Goal: Information Seeking & Learning: Learn about a topic

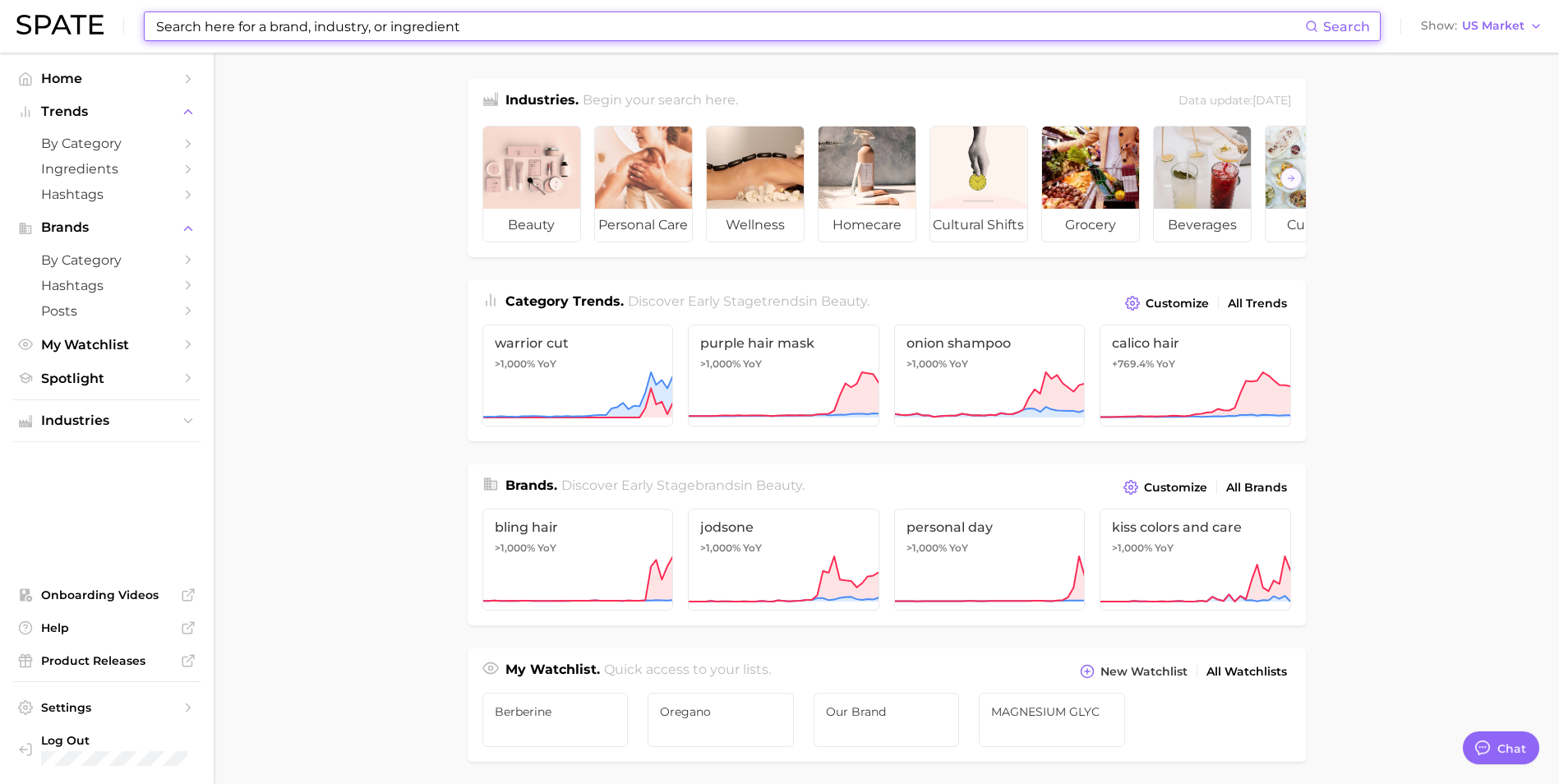
scroll to position [497, 0]
click at [404, 24] on input at bounding box center [730, 26] width 1151 height 28
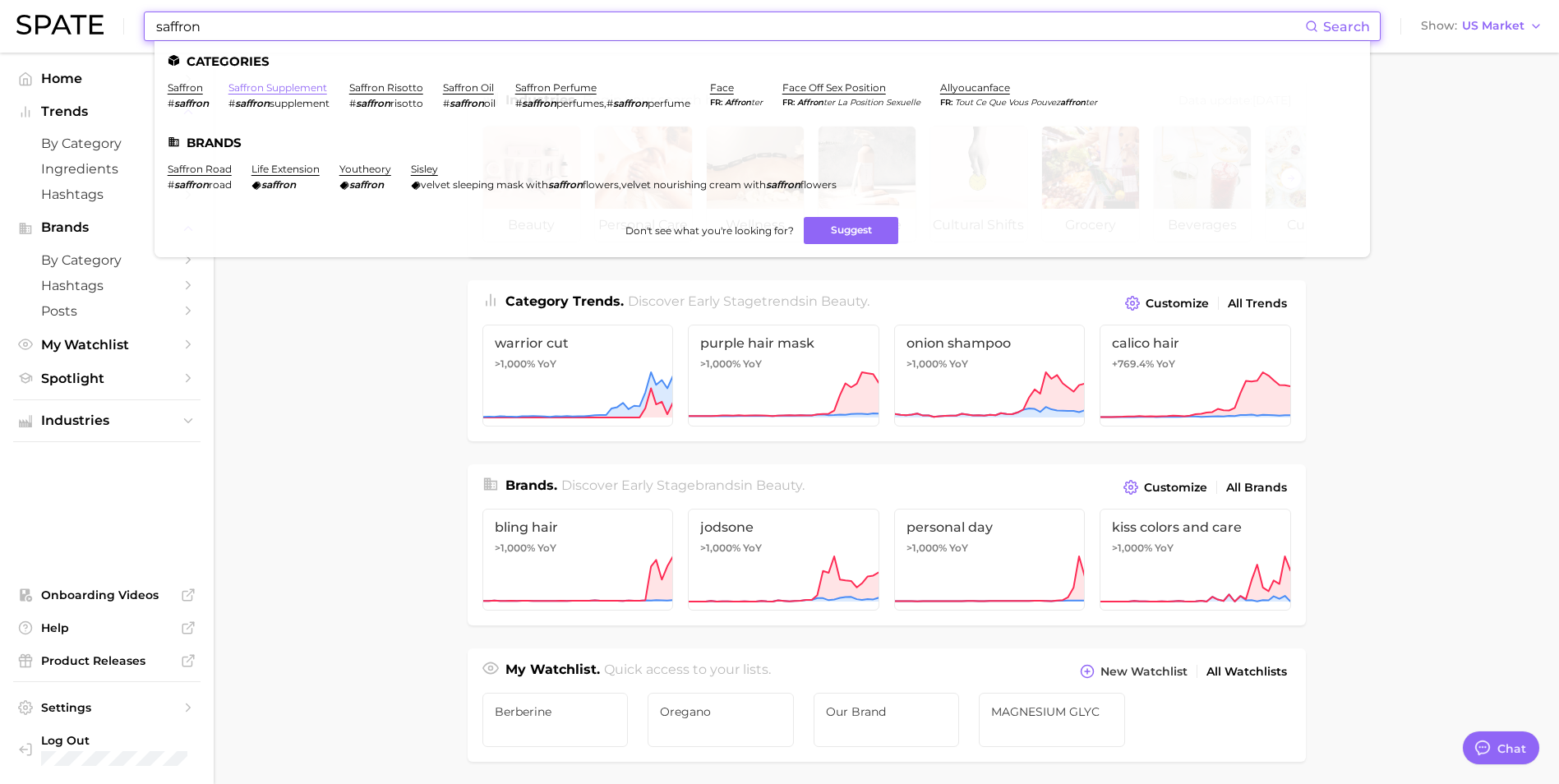
type input "saffron"
click at [298, 85] on link "saffron supplement" at bounding box center [278, 87] width 99 height 12
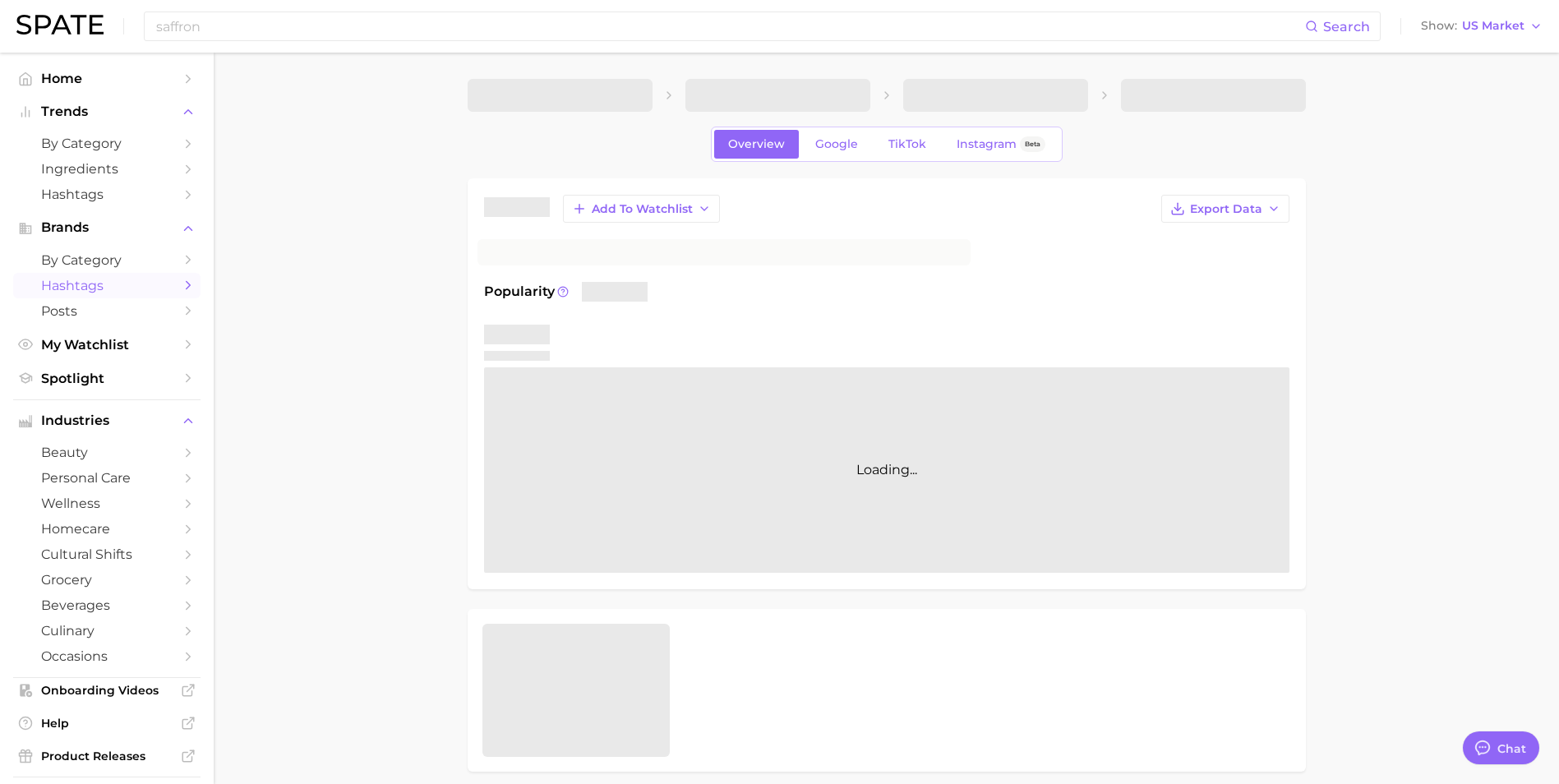
type textarea "x"
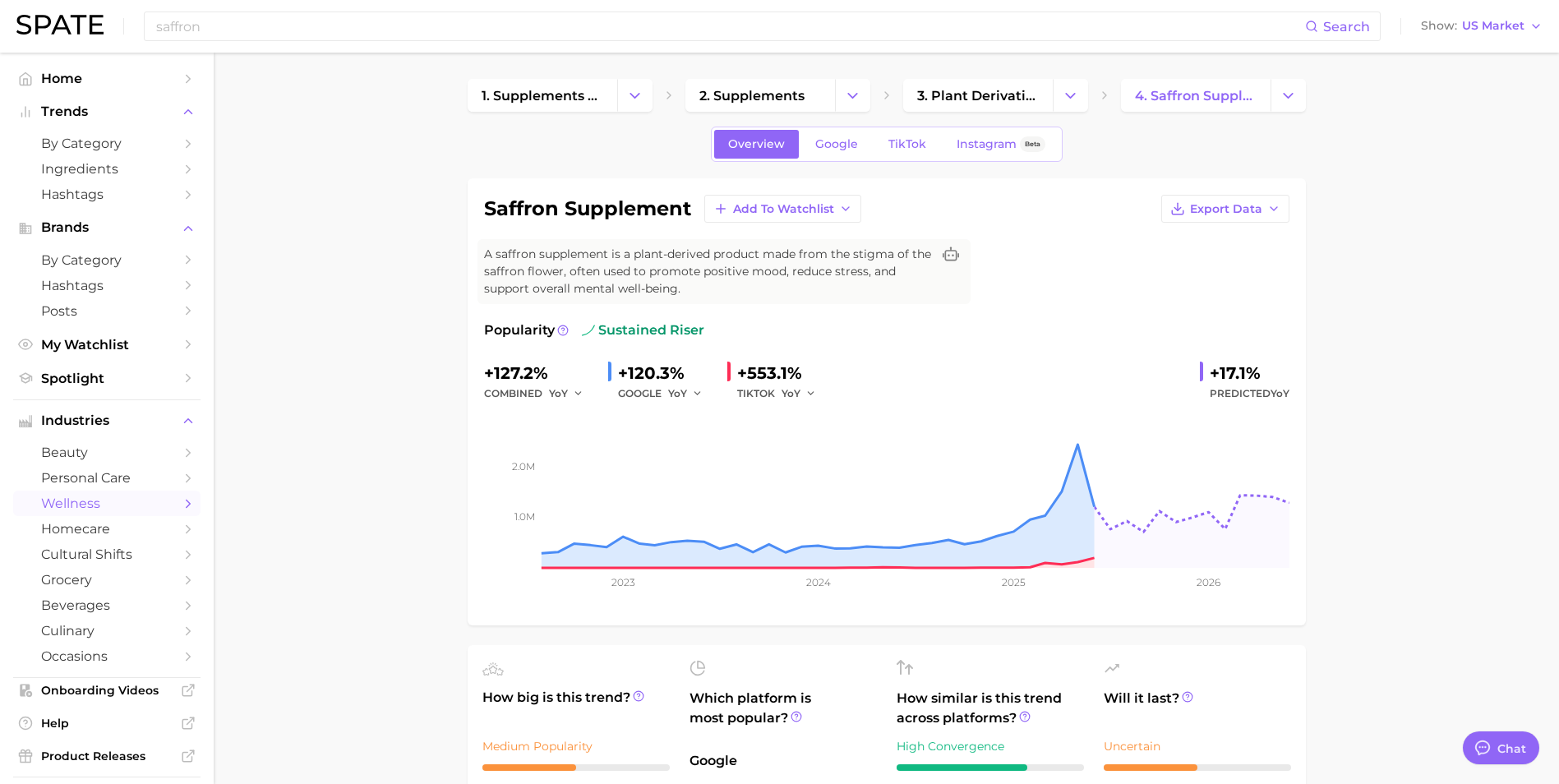
click at [850, 139] on span "Google" at bounding box center [836, 144] width 42 height 14
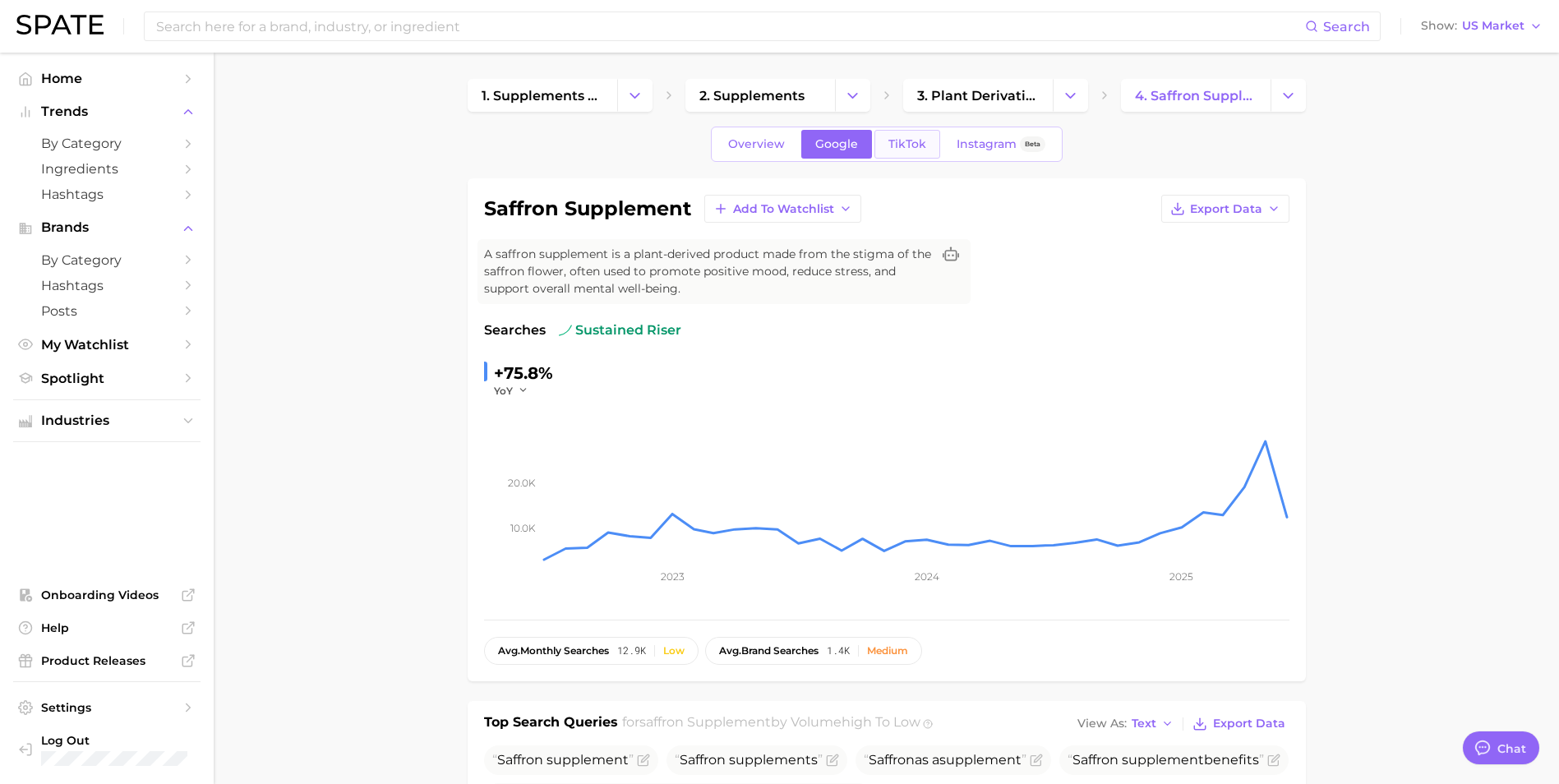
click at [909, 145] on span "TikTok" at bounding box center [907, 144] width 37 height 14
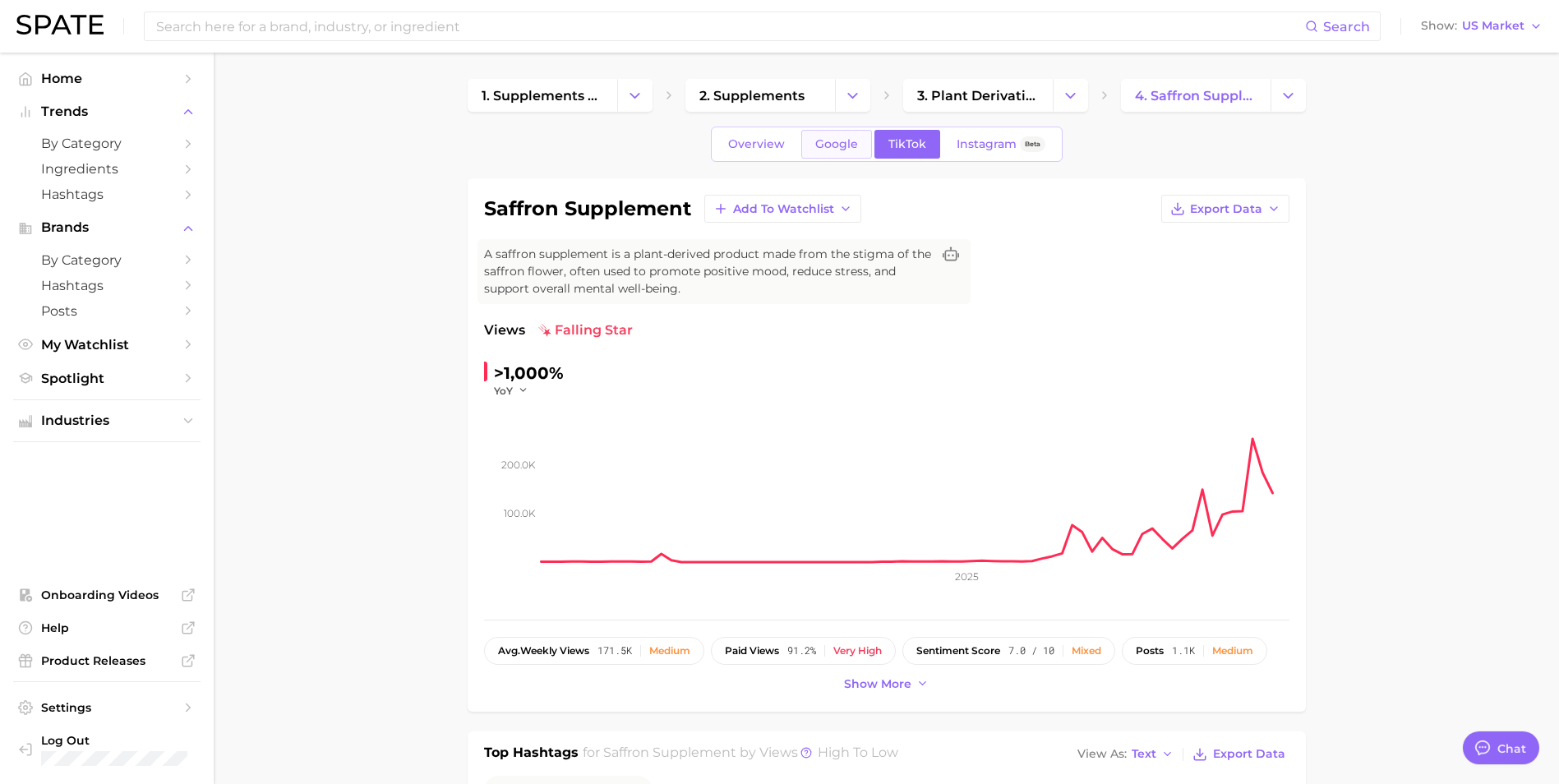
click at [840, 148] on span "Google" at bounding box center [836, 144] width 42 height 14
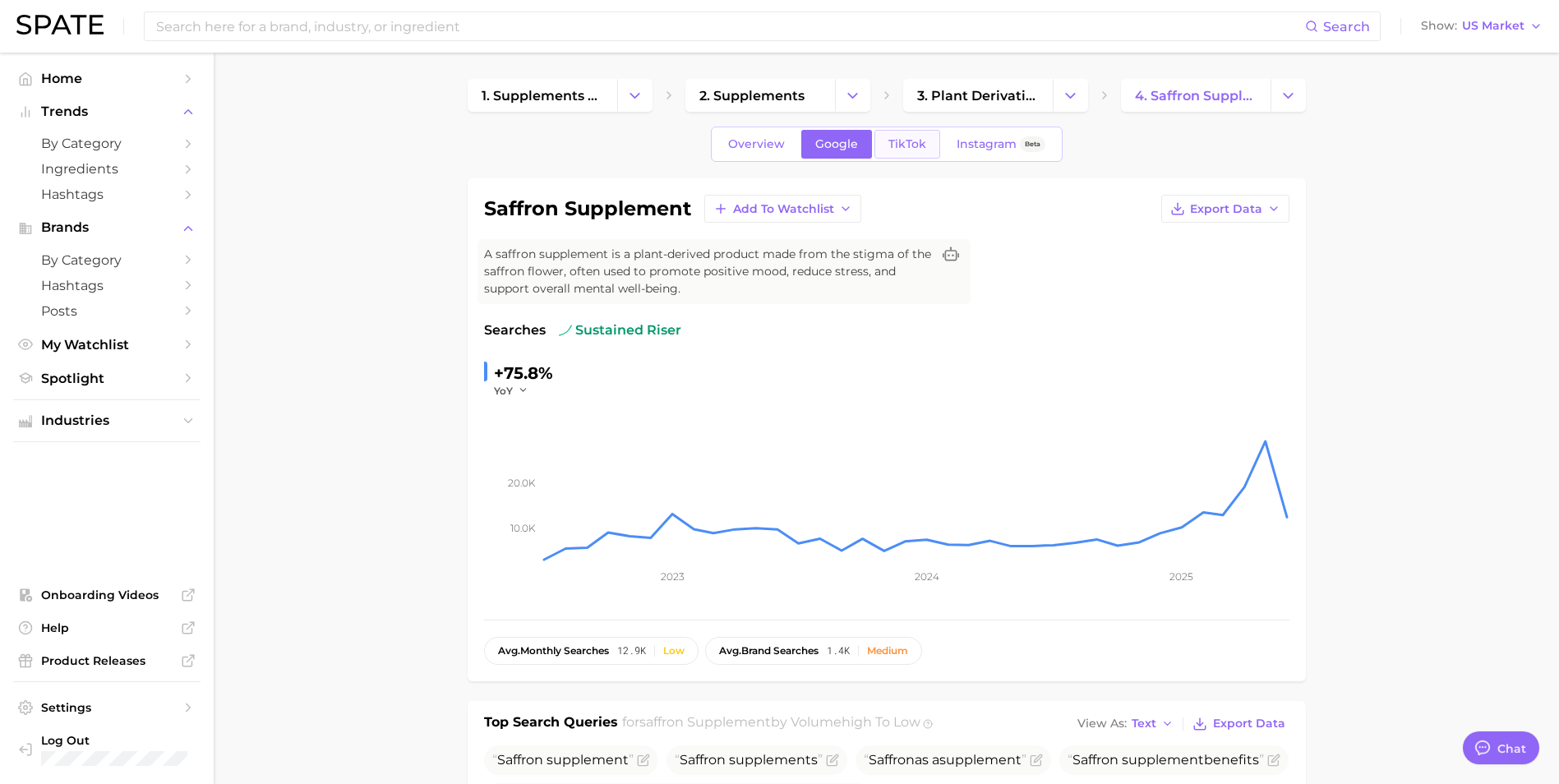
click at [877, 134] on link "TikTok" at bounding box center [907, 144] width 66 height 29
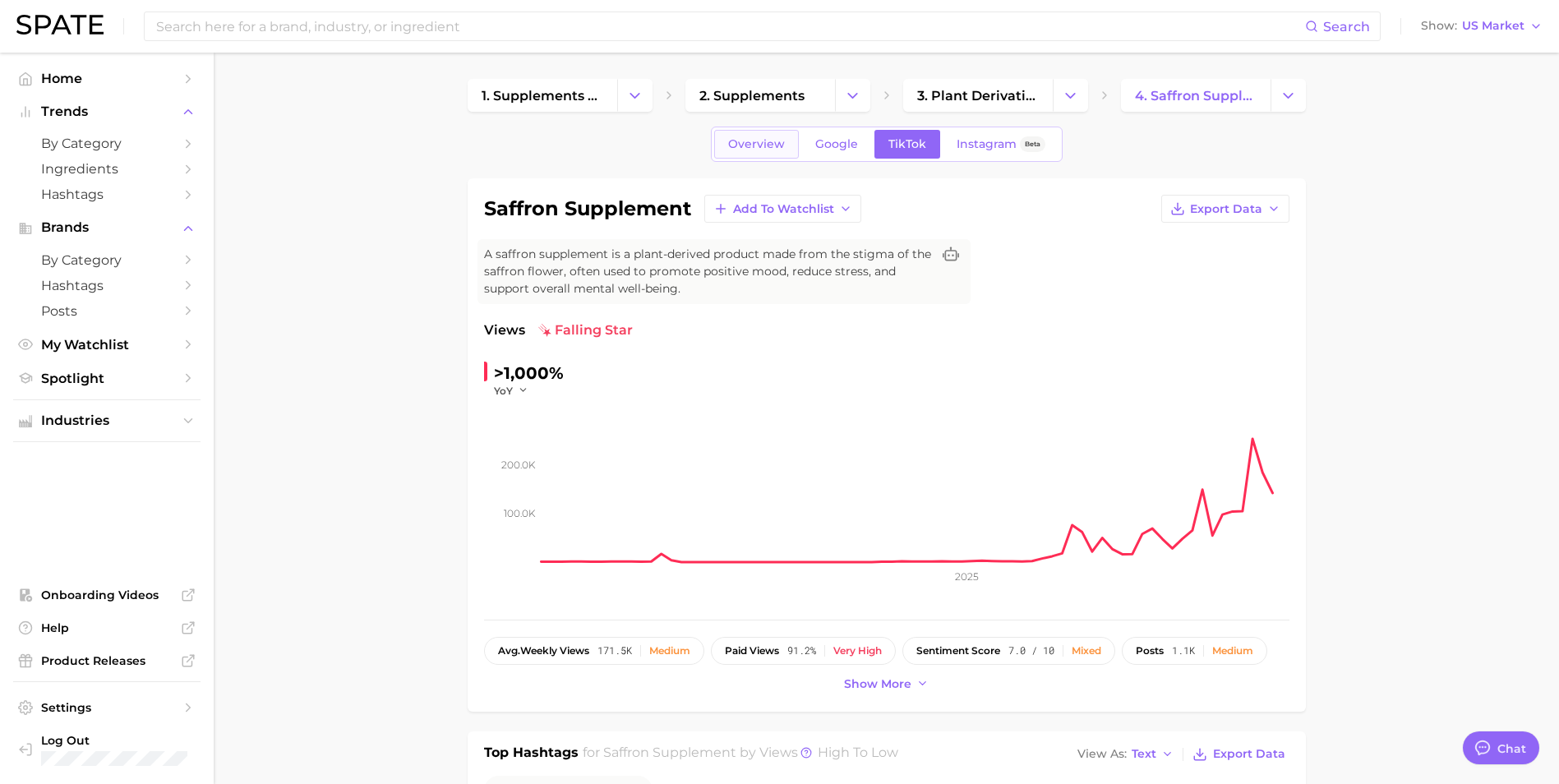
click at [753, 145] on span "Overview" at bounding box center [756, 144] width 56 height 14
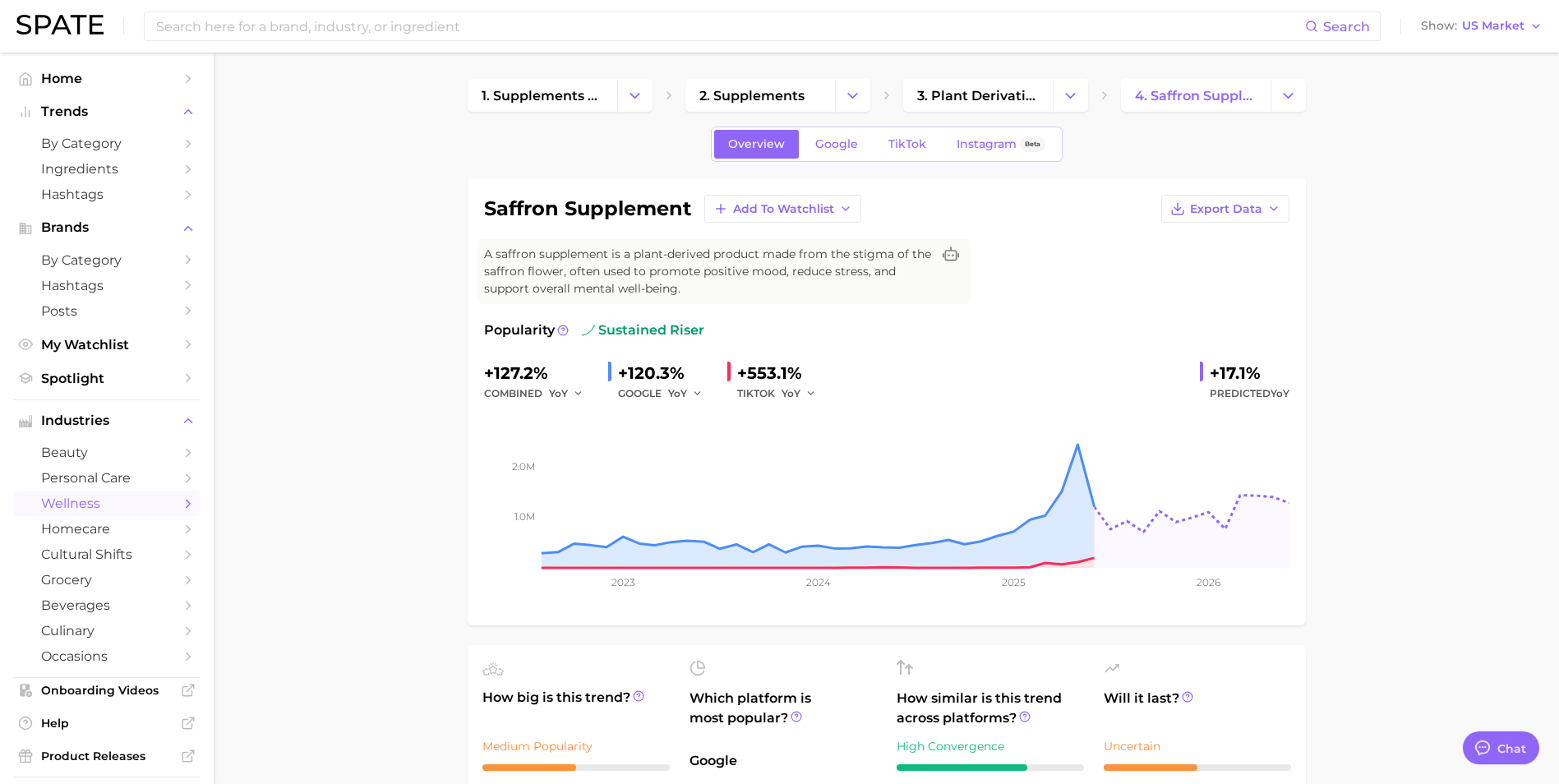
drag, startPoint x: 1387, startPoint y: 413, endPoint x: 1382, endPoint y: 430, distance: 17.7
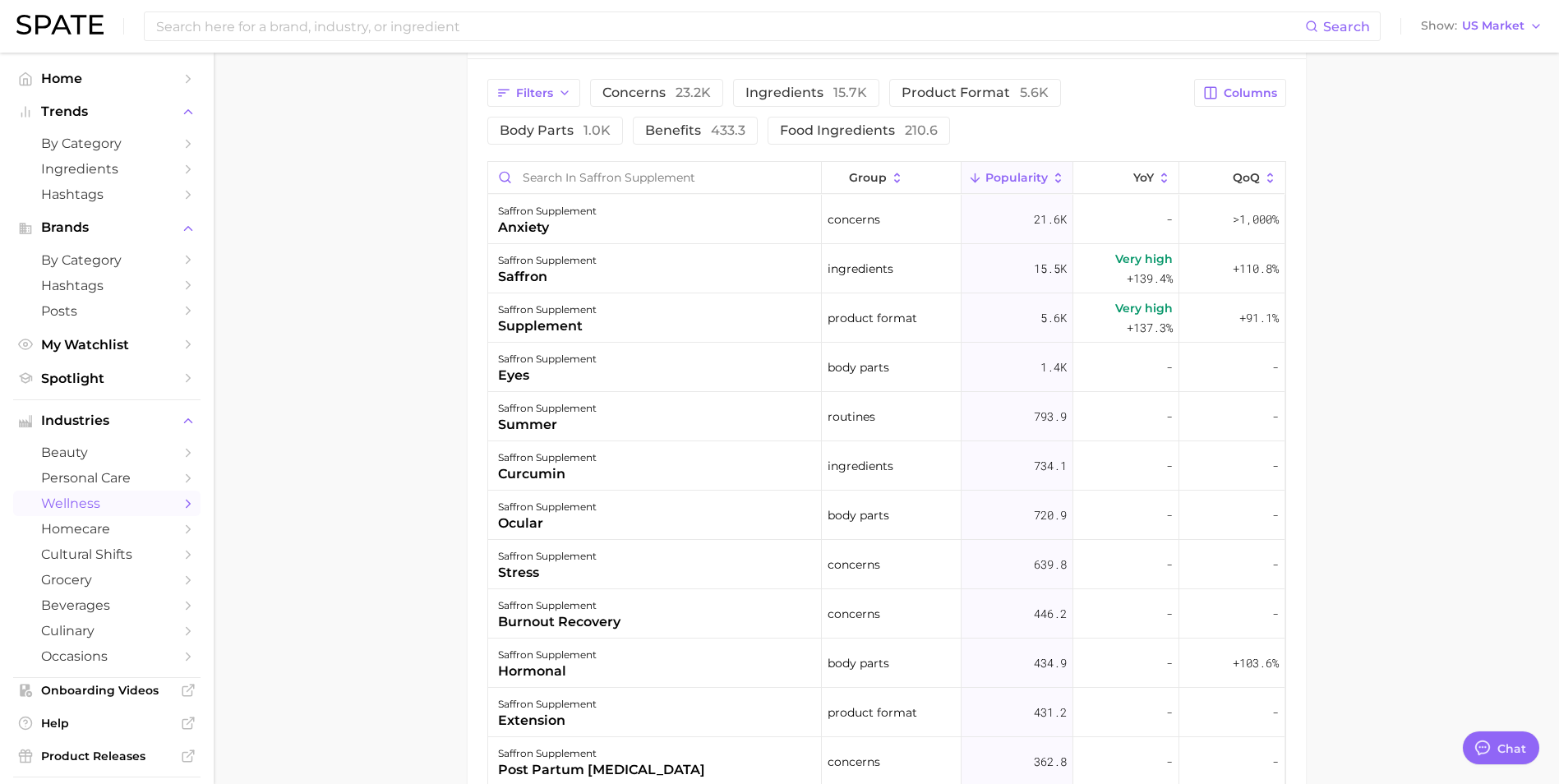
scroll to position [657, 0]
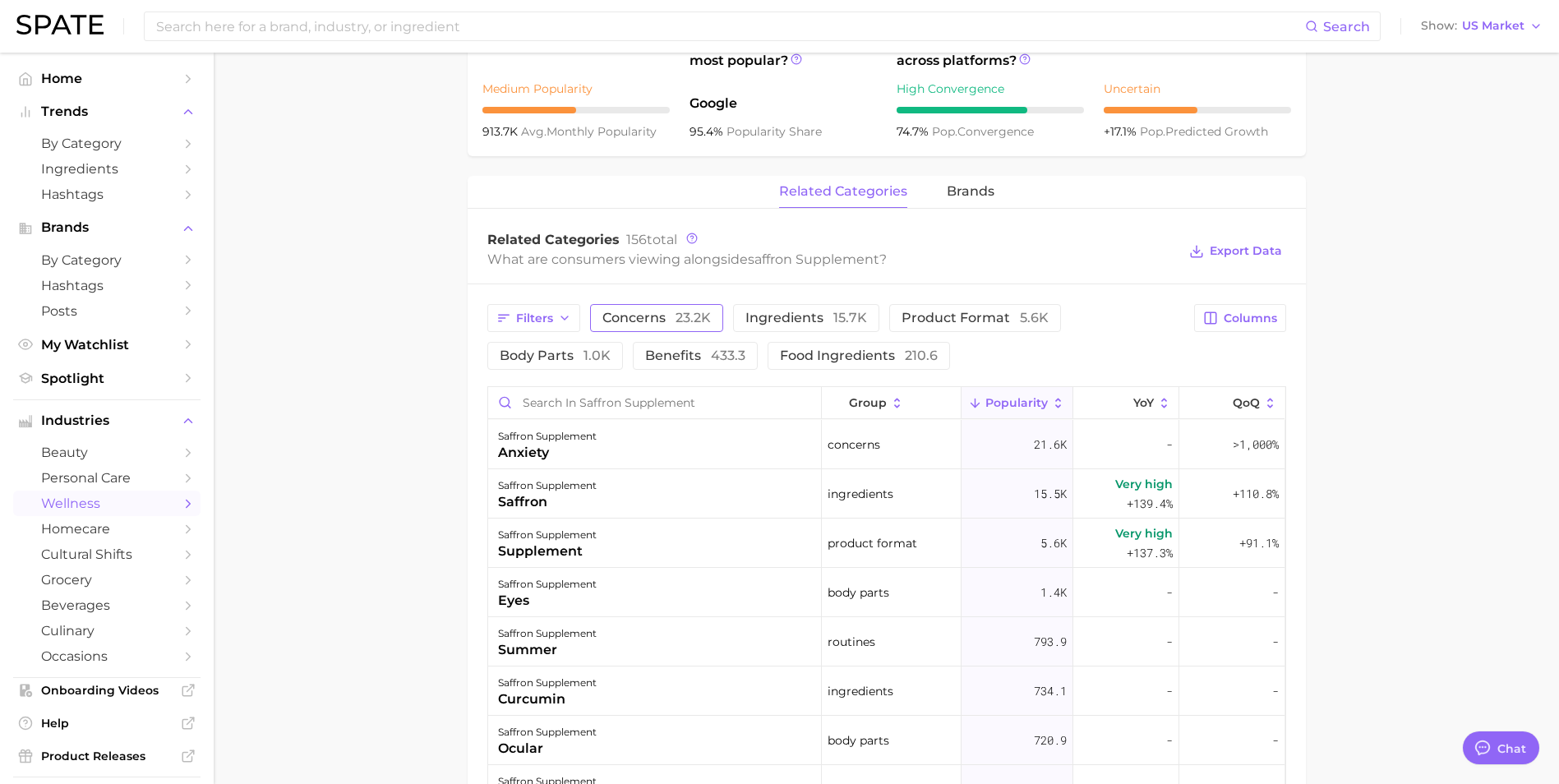
click at [646, 321] on span "concerns 23.2k" at bounding box center [656, 318] width 109 height 13
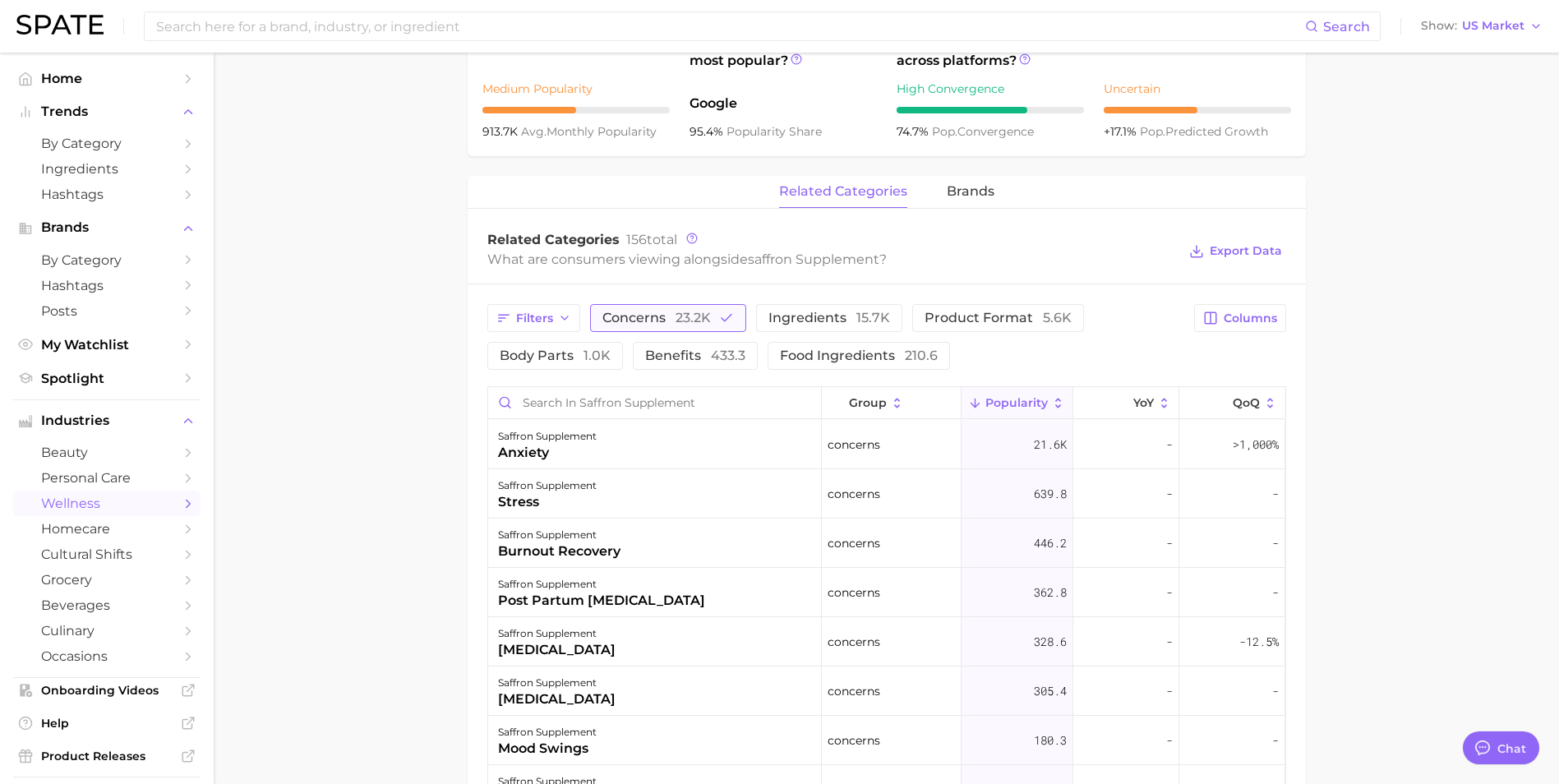
click at [646, 321] on span "concerns 23.2k" at bounding box center [656, 318] width 109 height 13
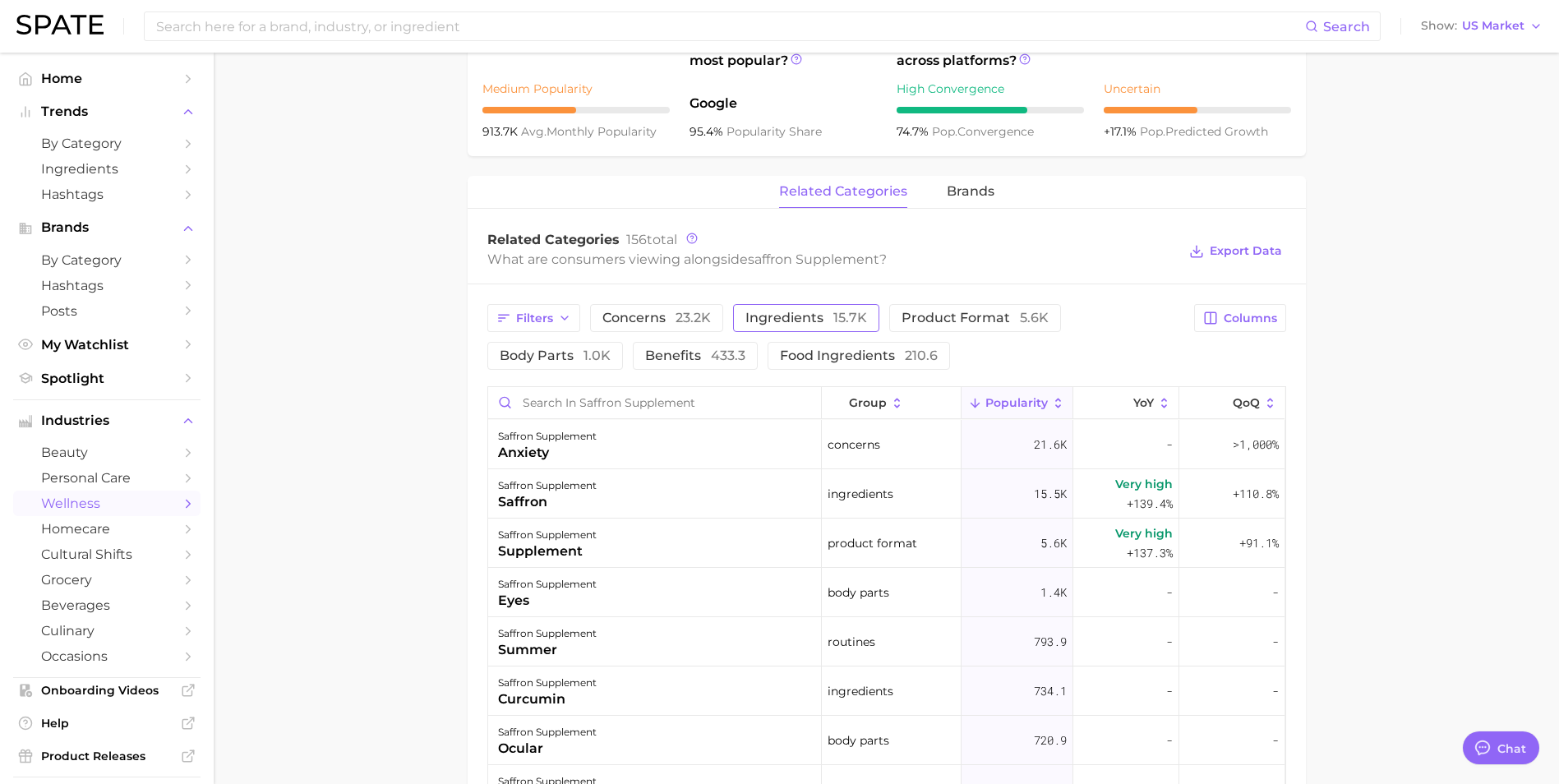
click at [843, 325] on button "ingredients 15.7k" at bounding box center [806, 318] width 146 height 28
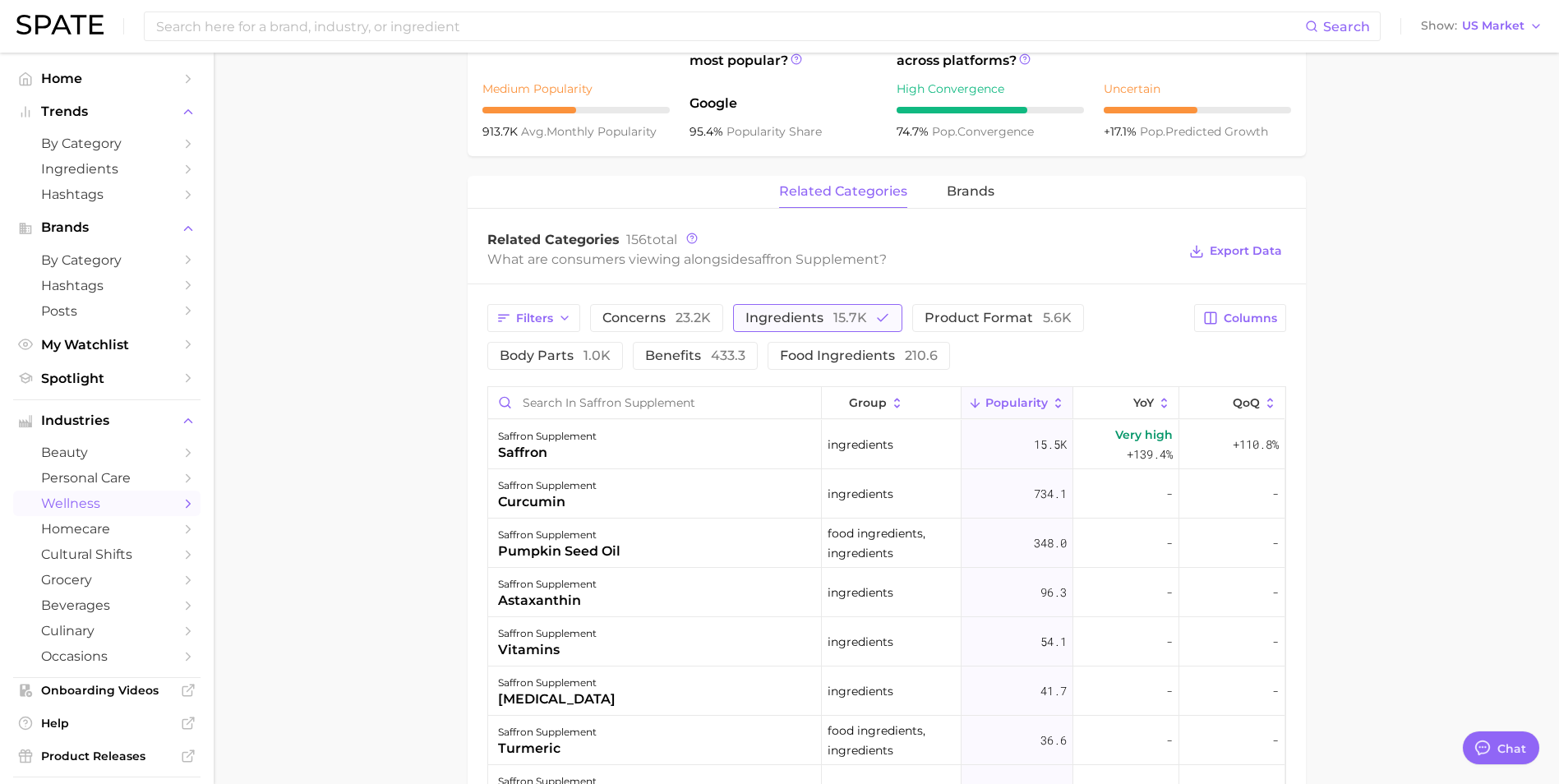
click at [843, 325] on button "ingredients 15.7k" at bounding box center [818, 318] width 170 height 28
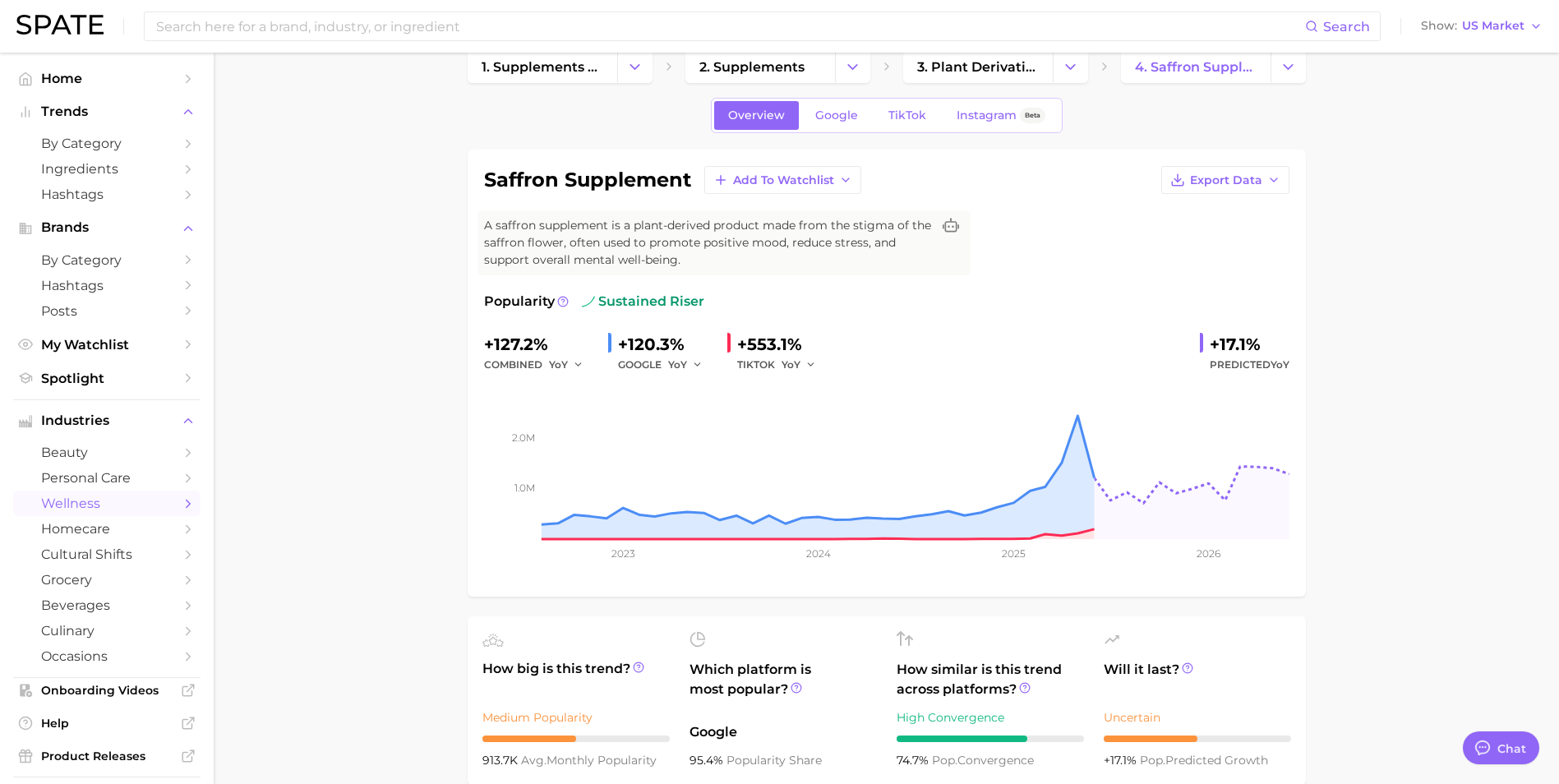
scroll to position [0, 0]
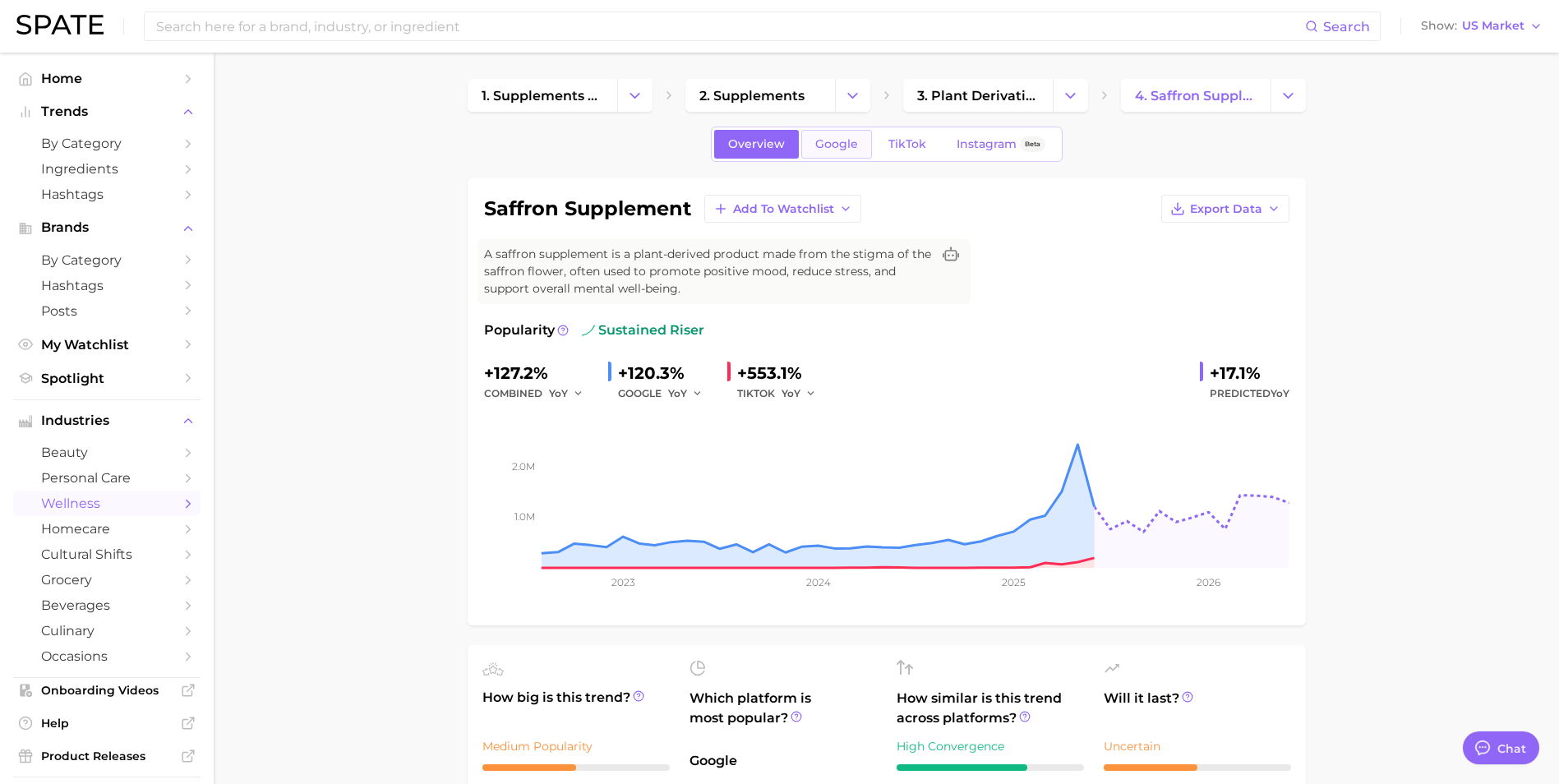
click at [844, 145] on span "Google" at bounding box center [836, 144] width 42 height 14
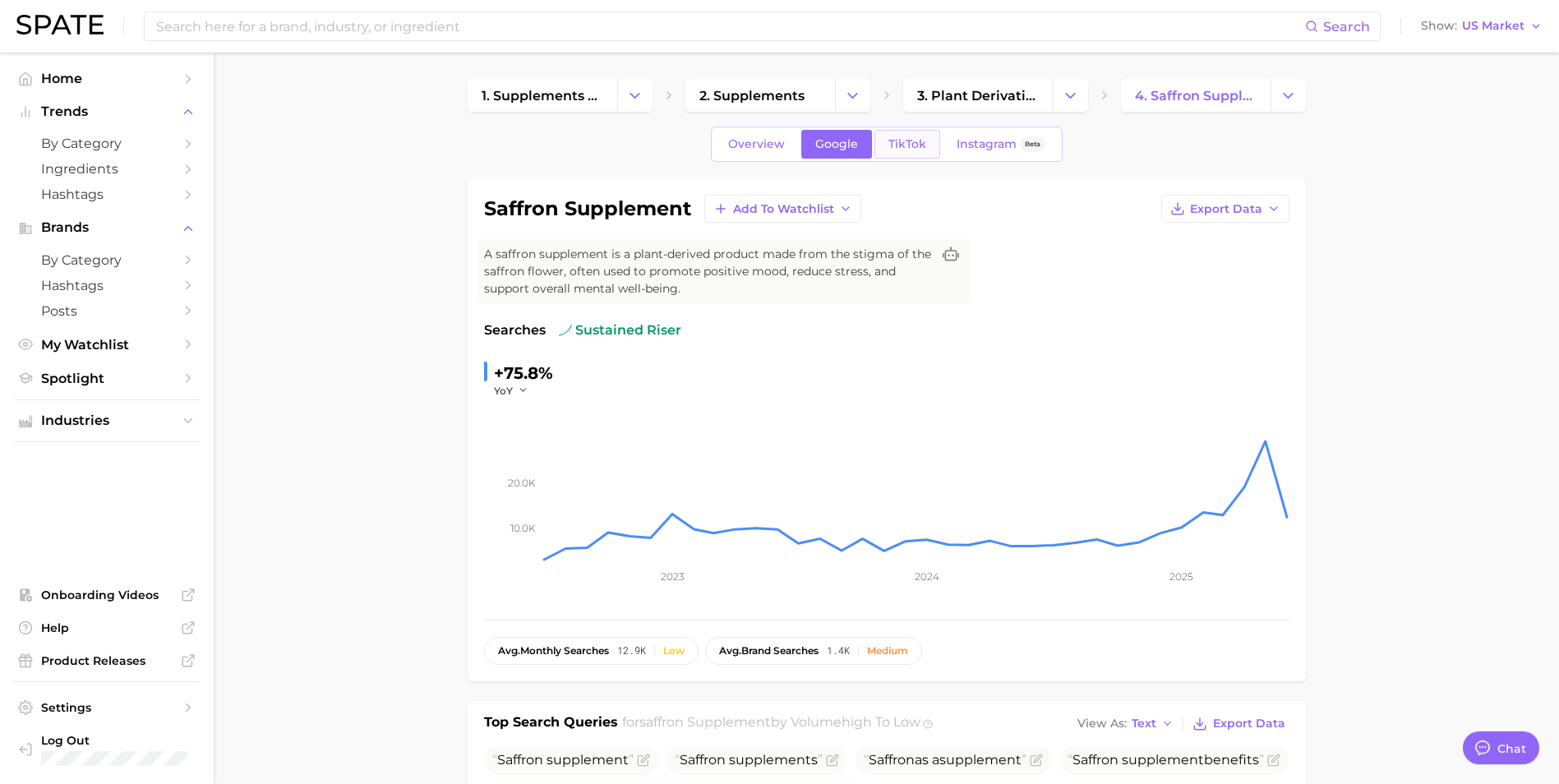
click at [893, 143] on span "TikTok" at bounding box center [907, 144] width 37 height 14
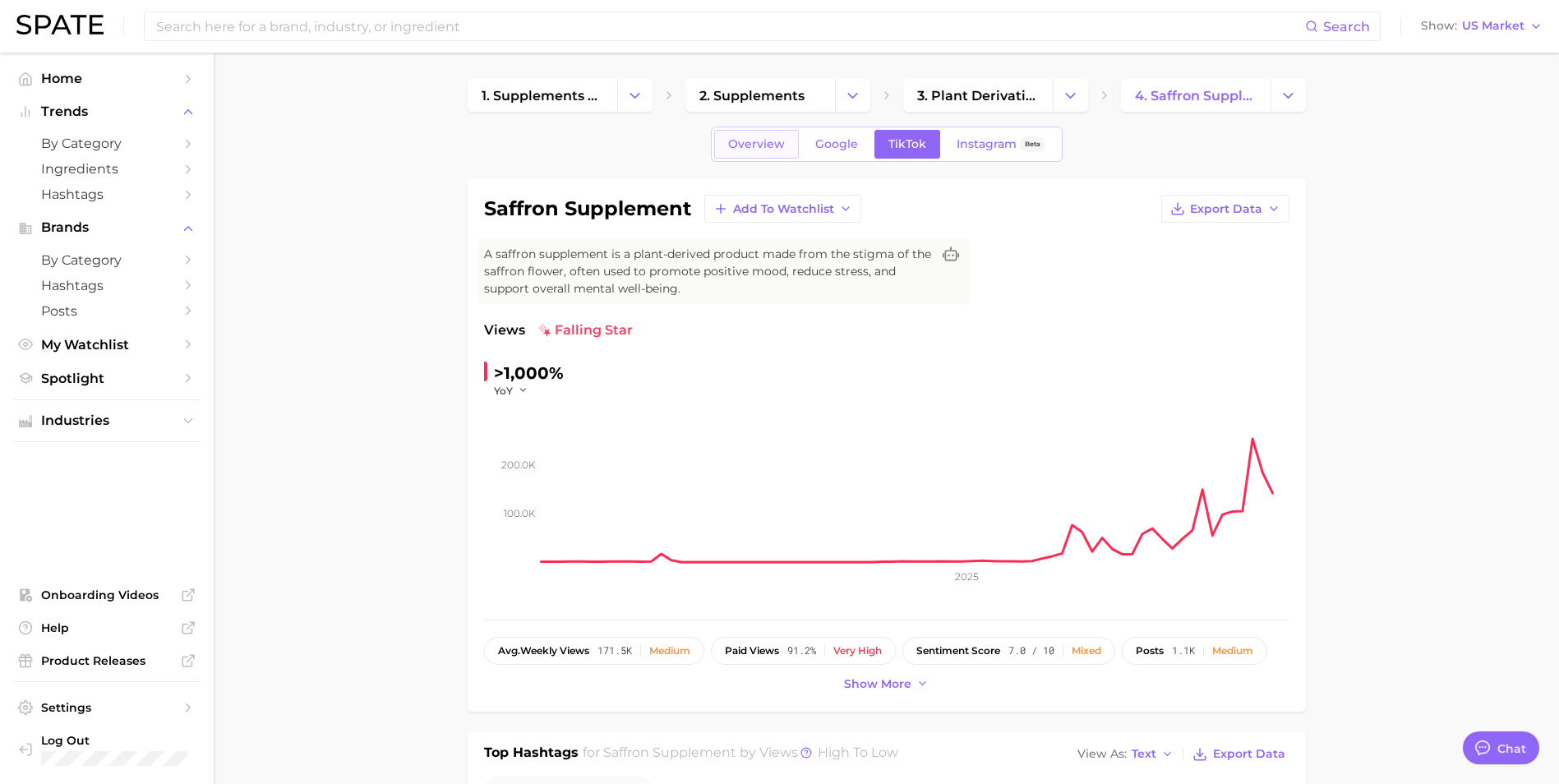
click at [765, 145] on span "Overview" at bounding box center [756, 144] width 56 height 14
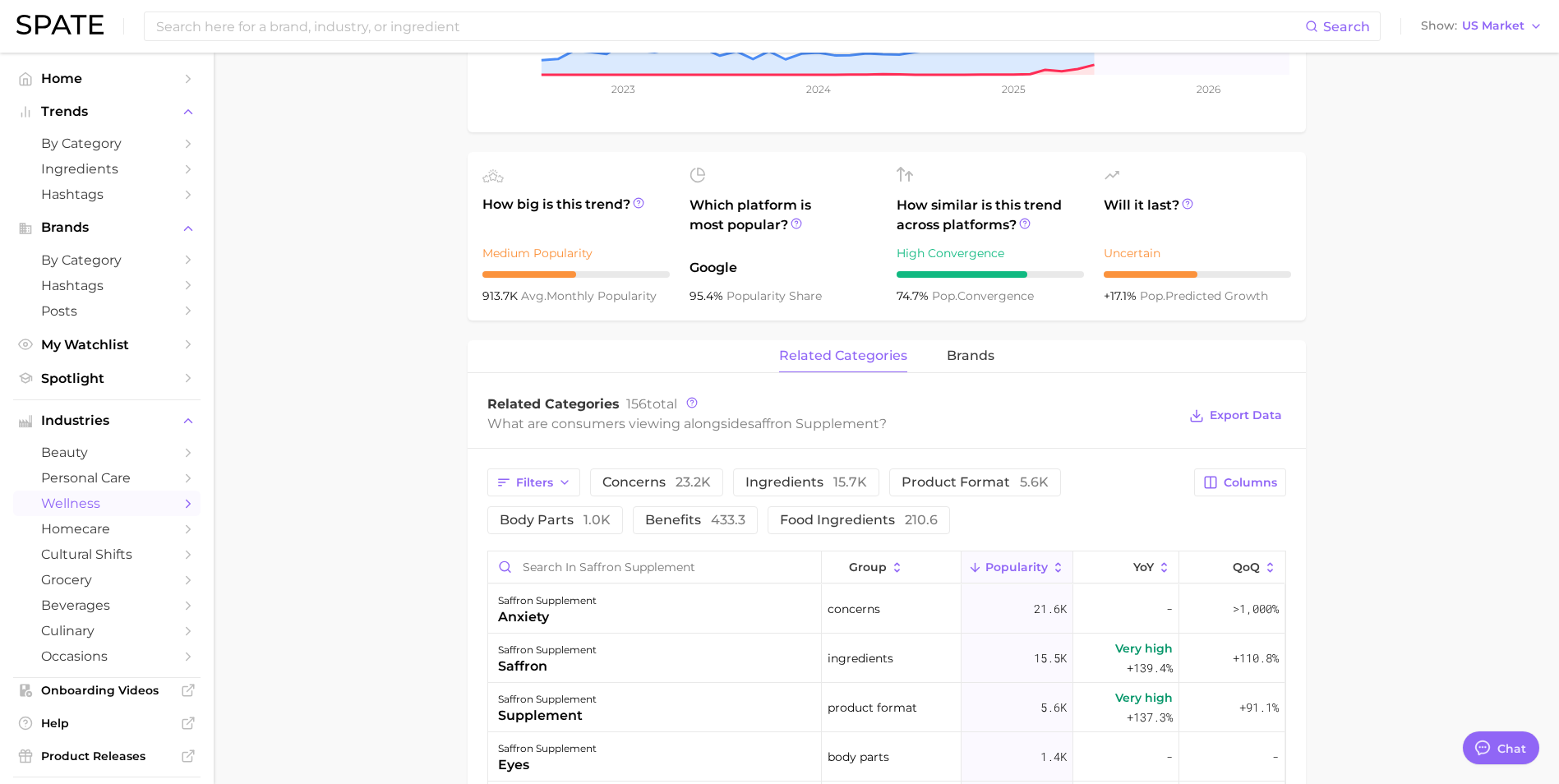
scroll to position [821, 0]
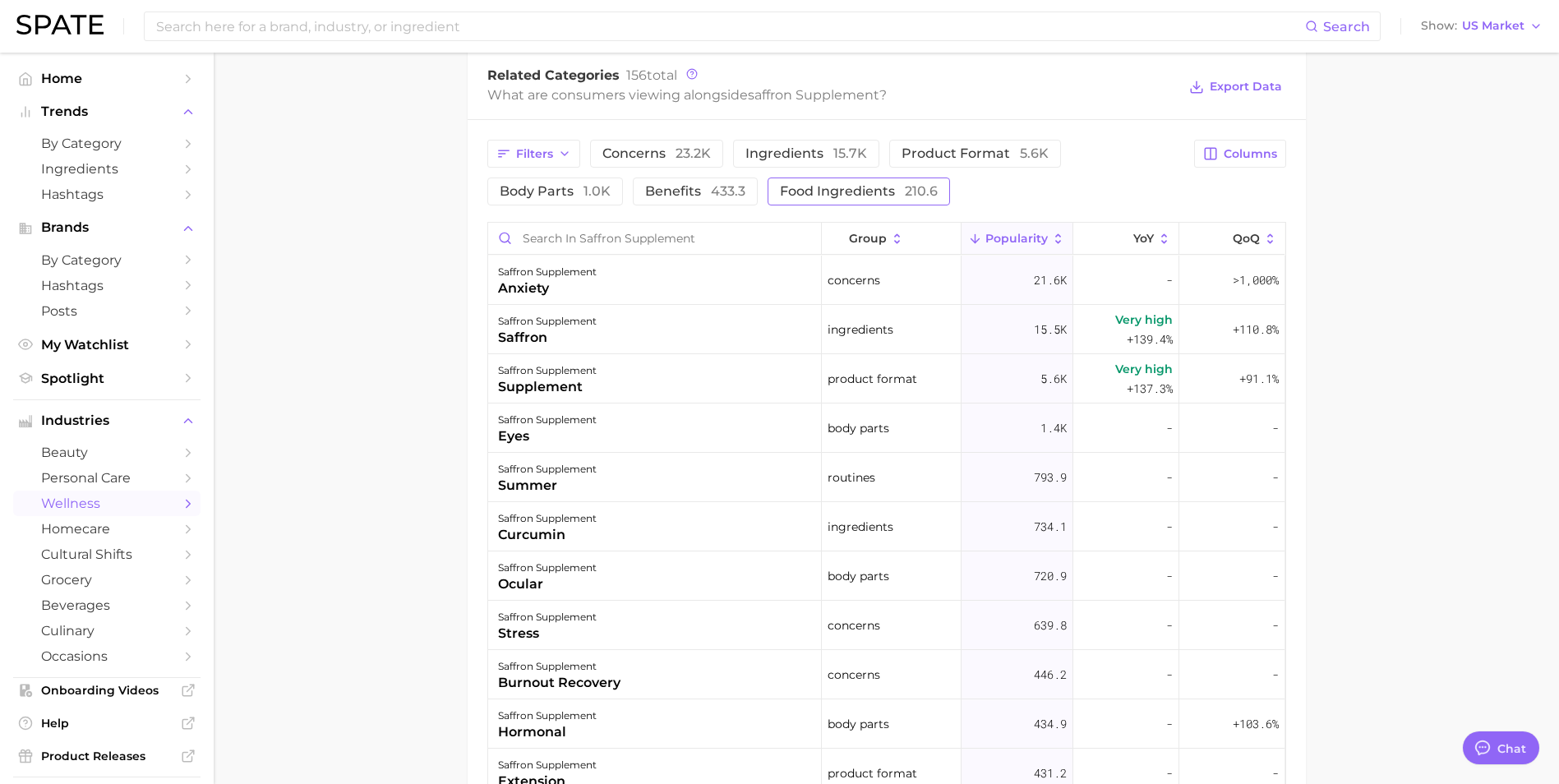
click at [839, 187] on span "food ingredients 210.6" at bounding box center [858, 190] width 158 height 13
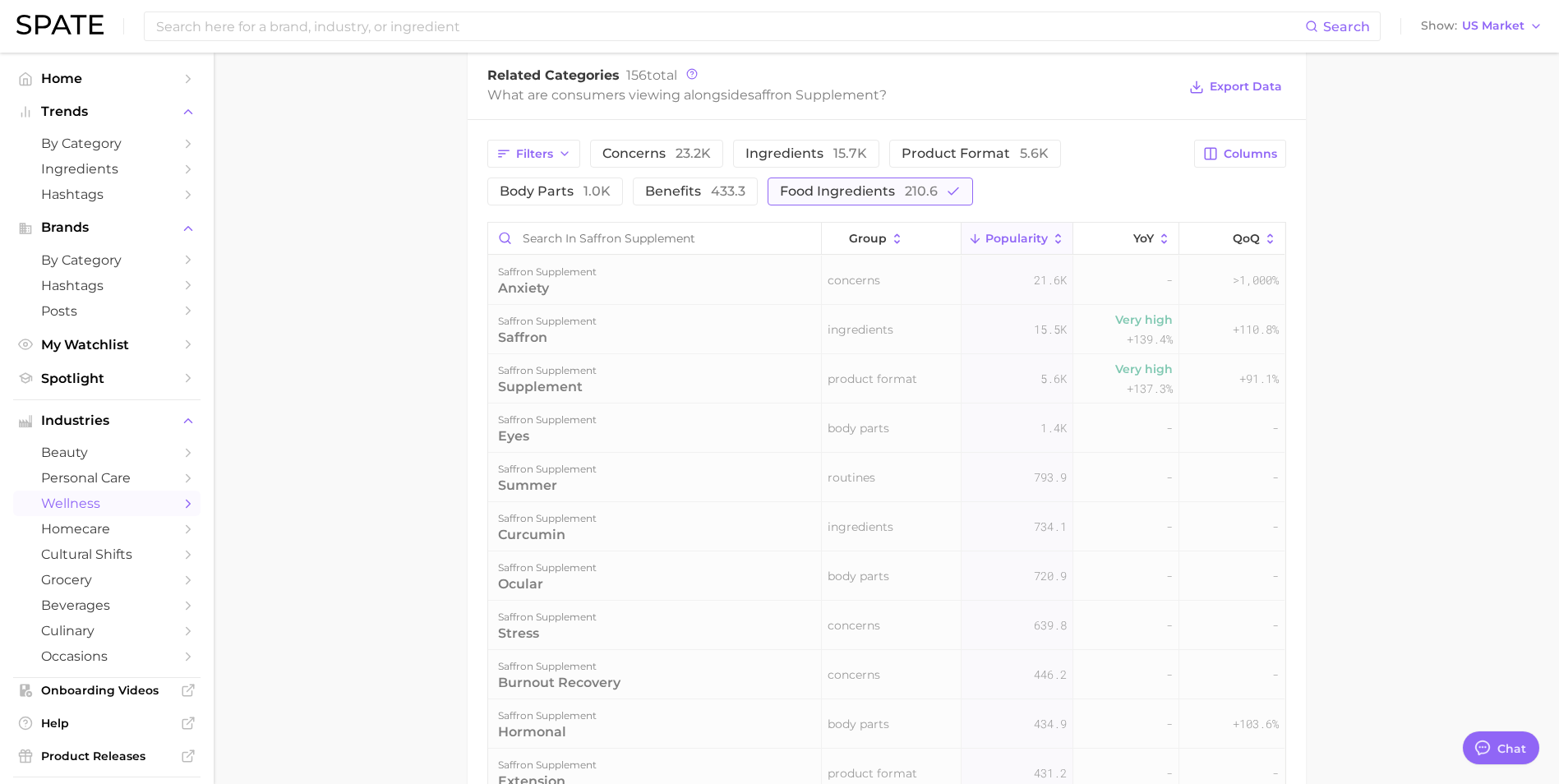
scroll to position [810, 0]
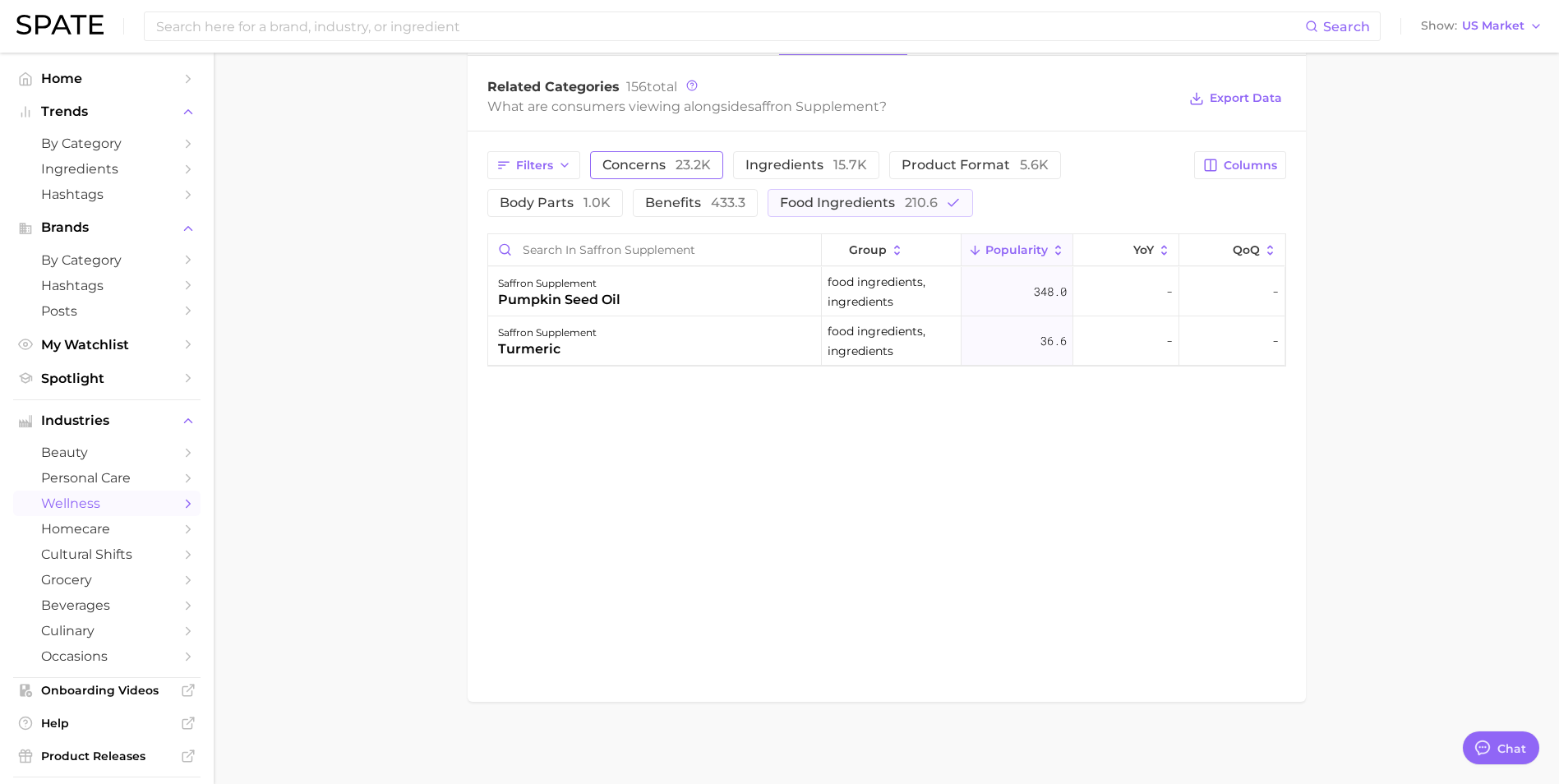
click at [676, 167] on span "23.2k" at bounding box center [694, 165] width 36 height 16
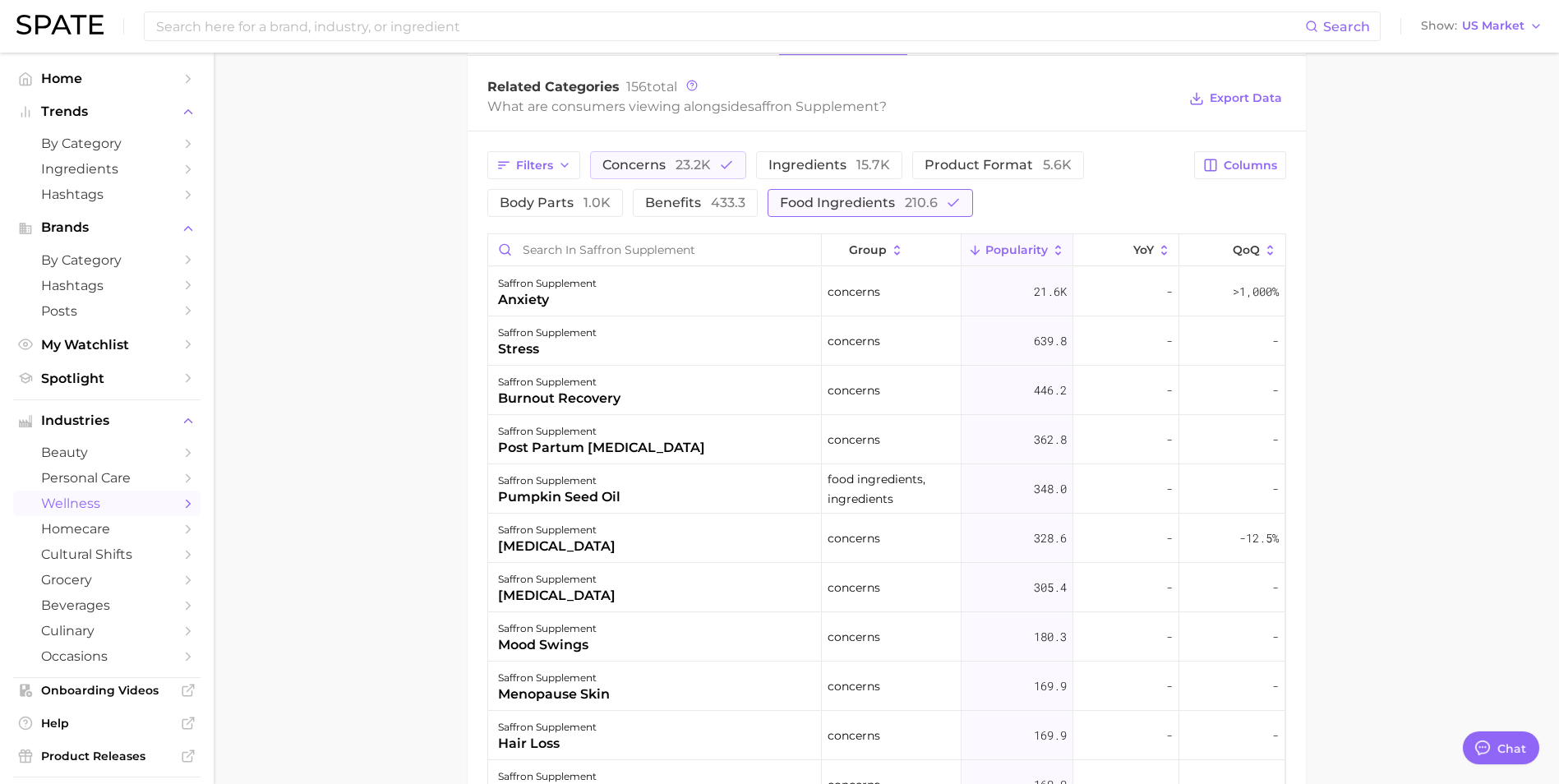
click at [916, 209] on span "210.6" at bounding box center [921, 202] width 33 height 16
click at [1402, 372] on main "1. supplements & ingestibles 2. supplements 3. plant derivatives & extracts 4. …" at bounding box center [886, 180] width 1345 height 1876
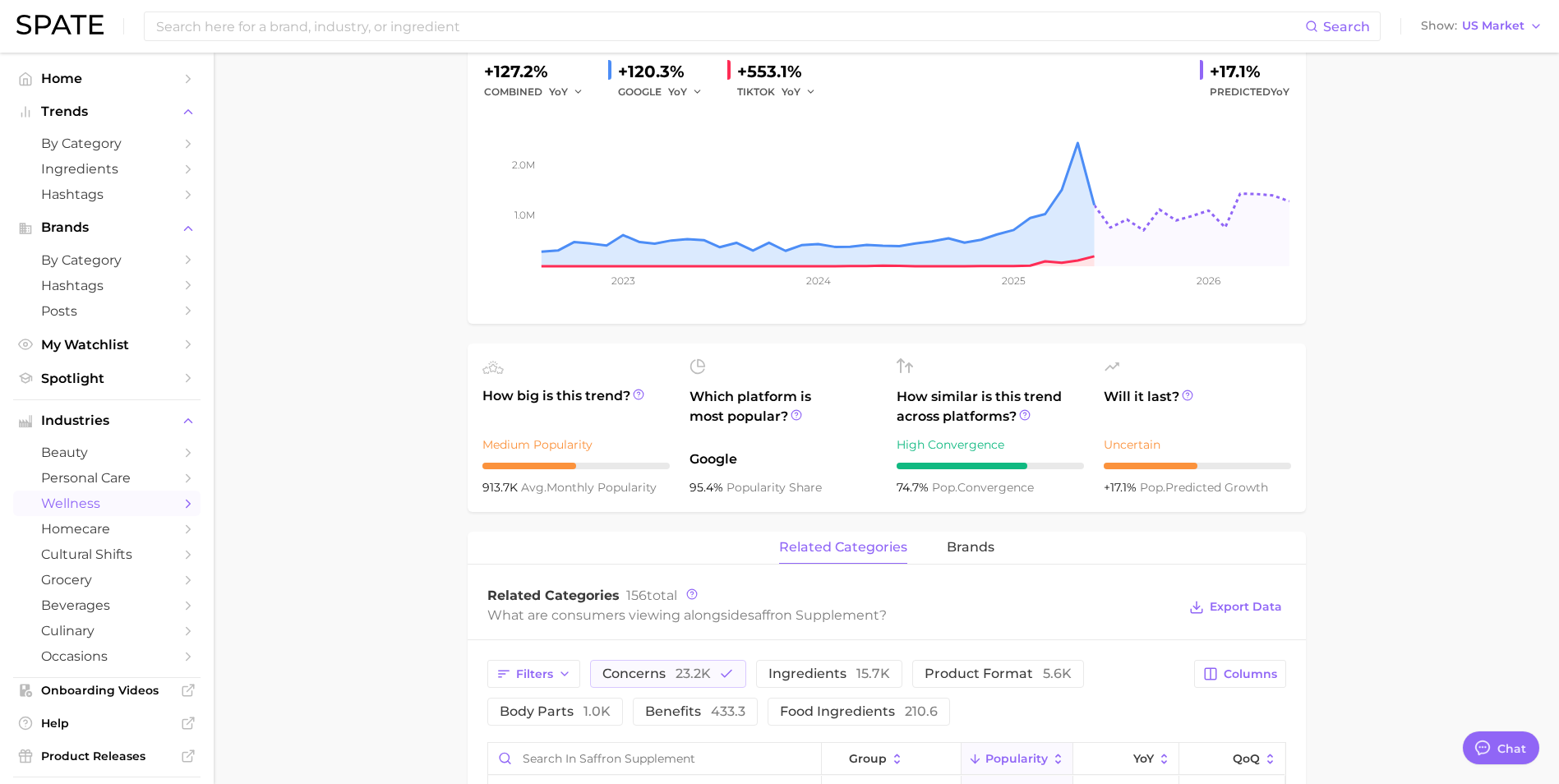
scroll to position [0, 0]
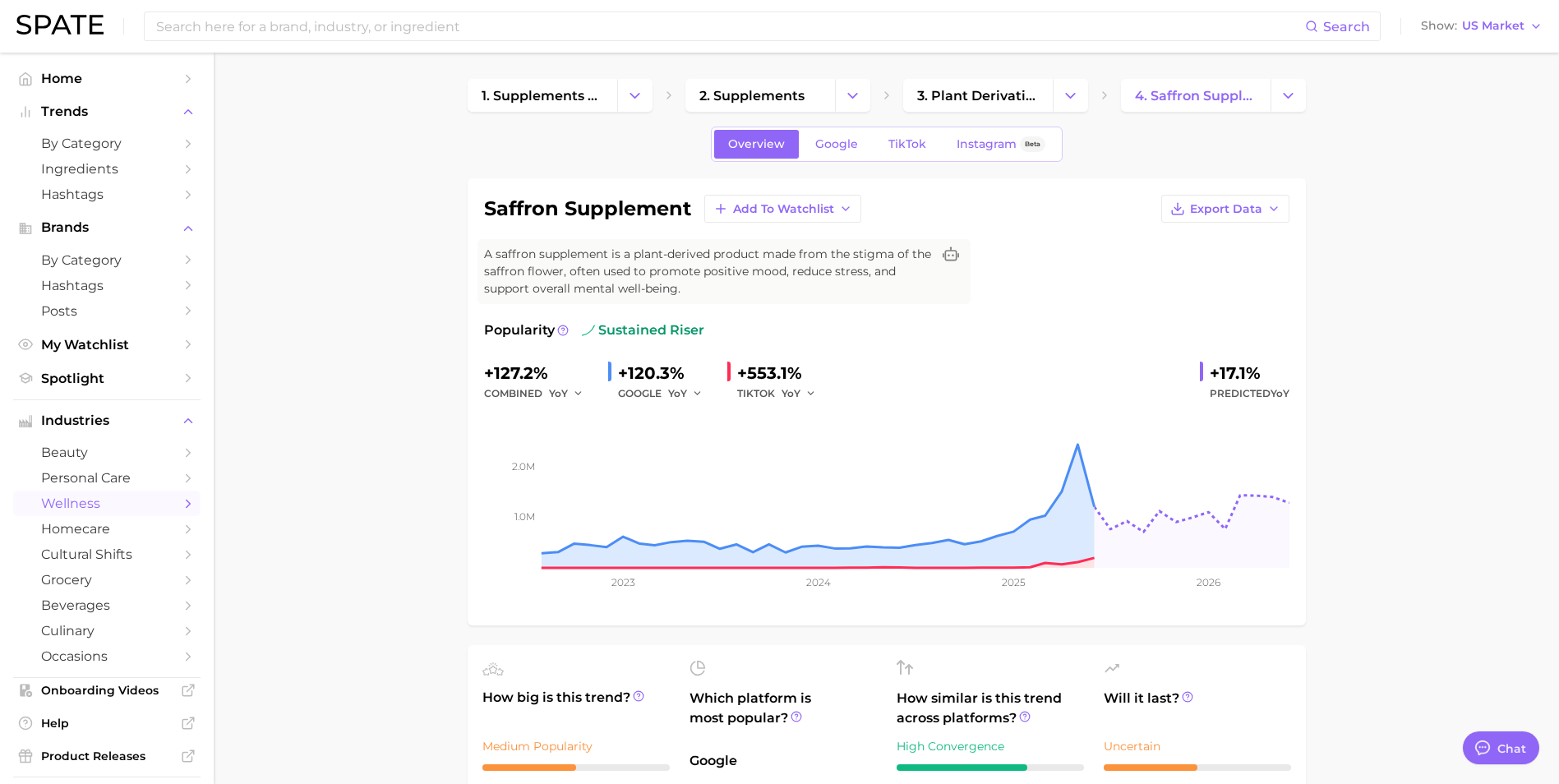
drag, startPoint x: 854, startPoint y: 139, endPoint x: 444, endPoint y: 350, distance: 461.1
click at [854, 139] on span "Google" at bounding box center [836, 144] width 42 height 14
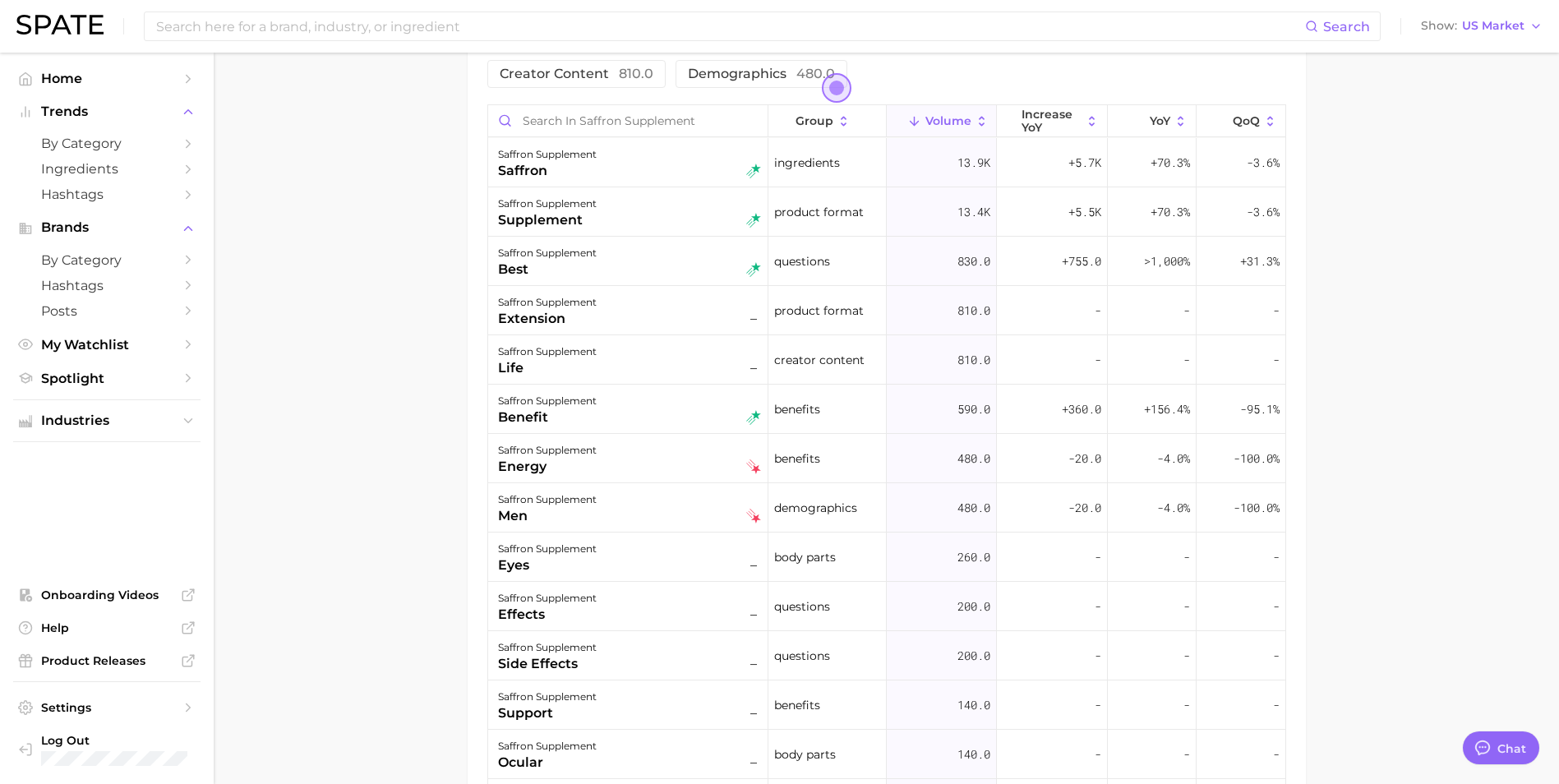
scroll to position [740, 0]
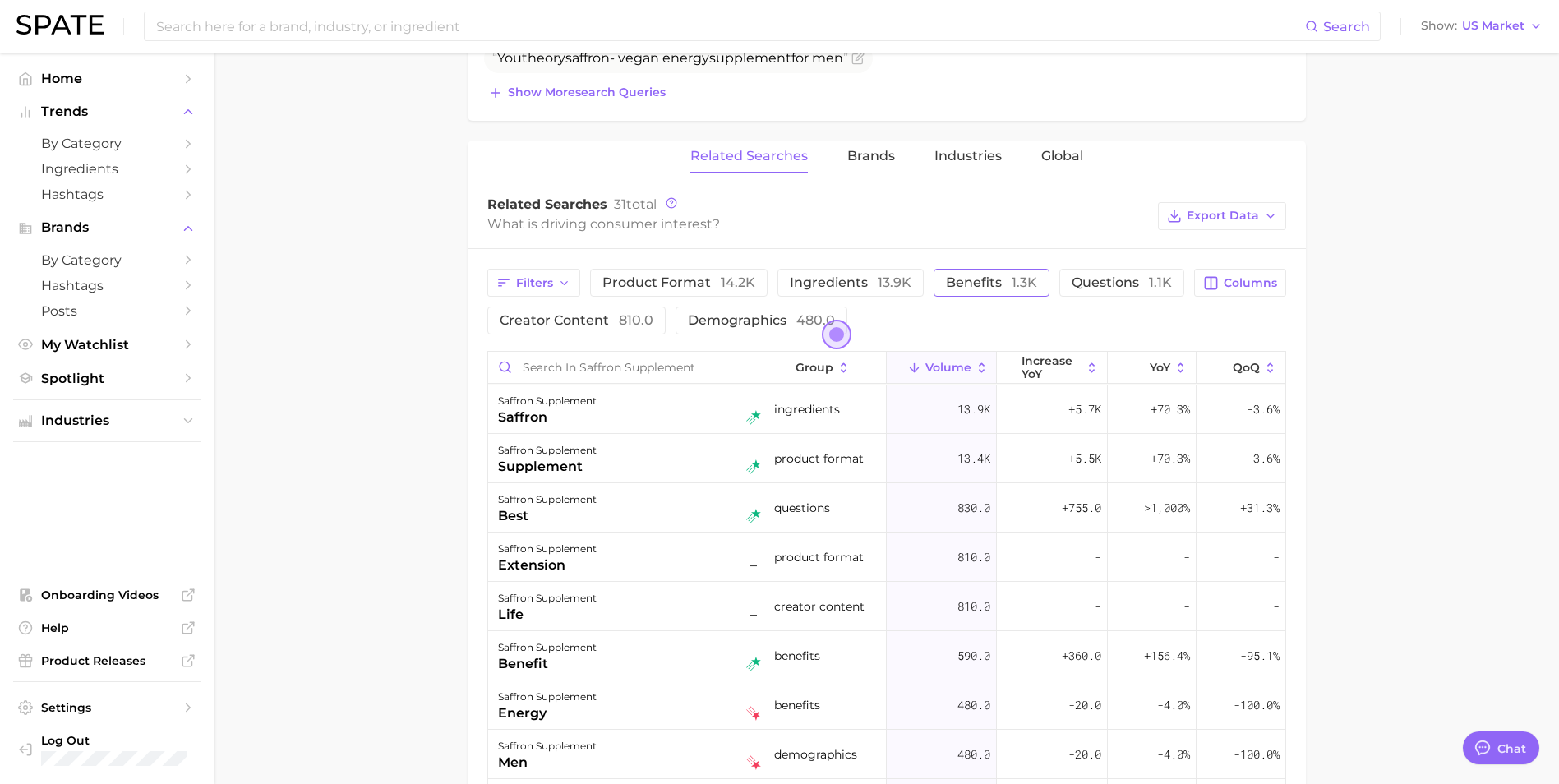
click at [994, 283] on span "benefits 1.3k" at bounding box center [992, 282] width 91 height 16
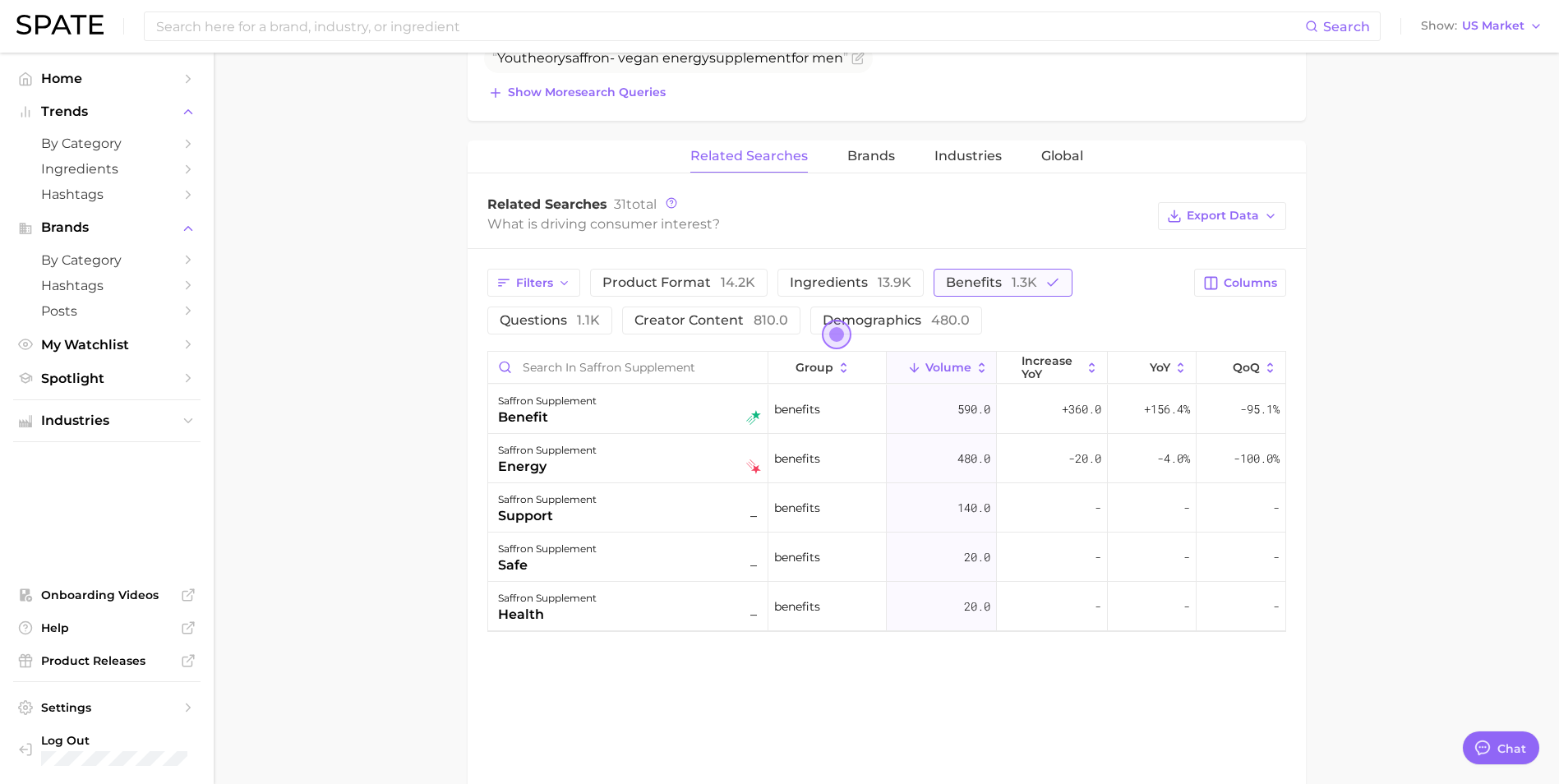
click at [976, 283] on span "benefits 1.3k" at bounding box center [992, 282] width 91 height 16
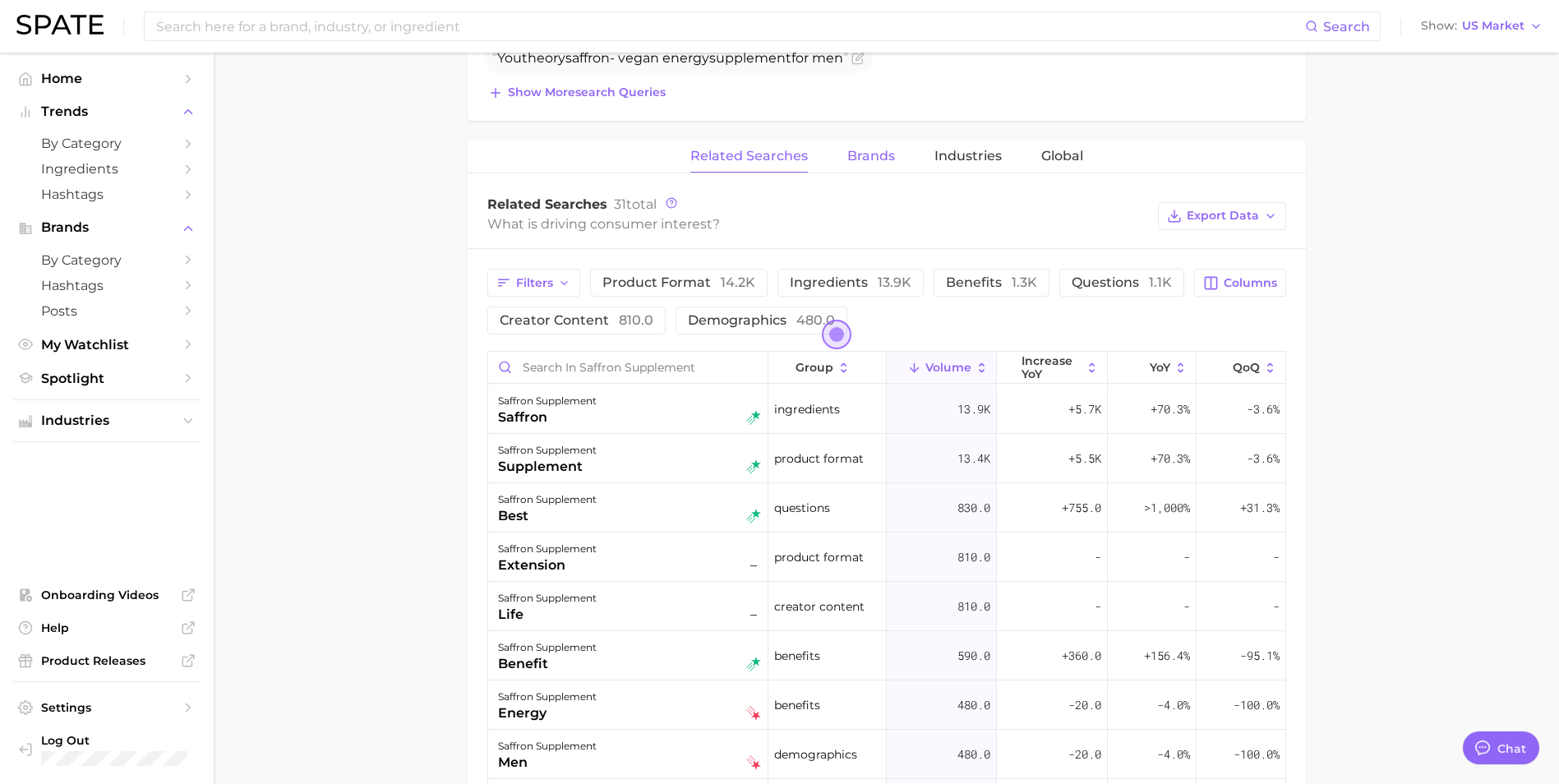
click at [888, 167] on button "Brands" at bounding box center [871, 156] width 47 height 32
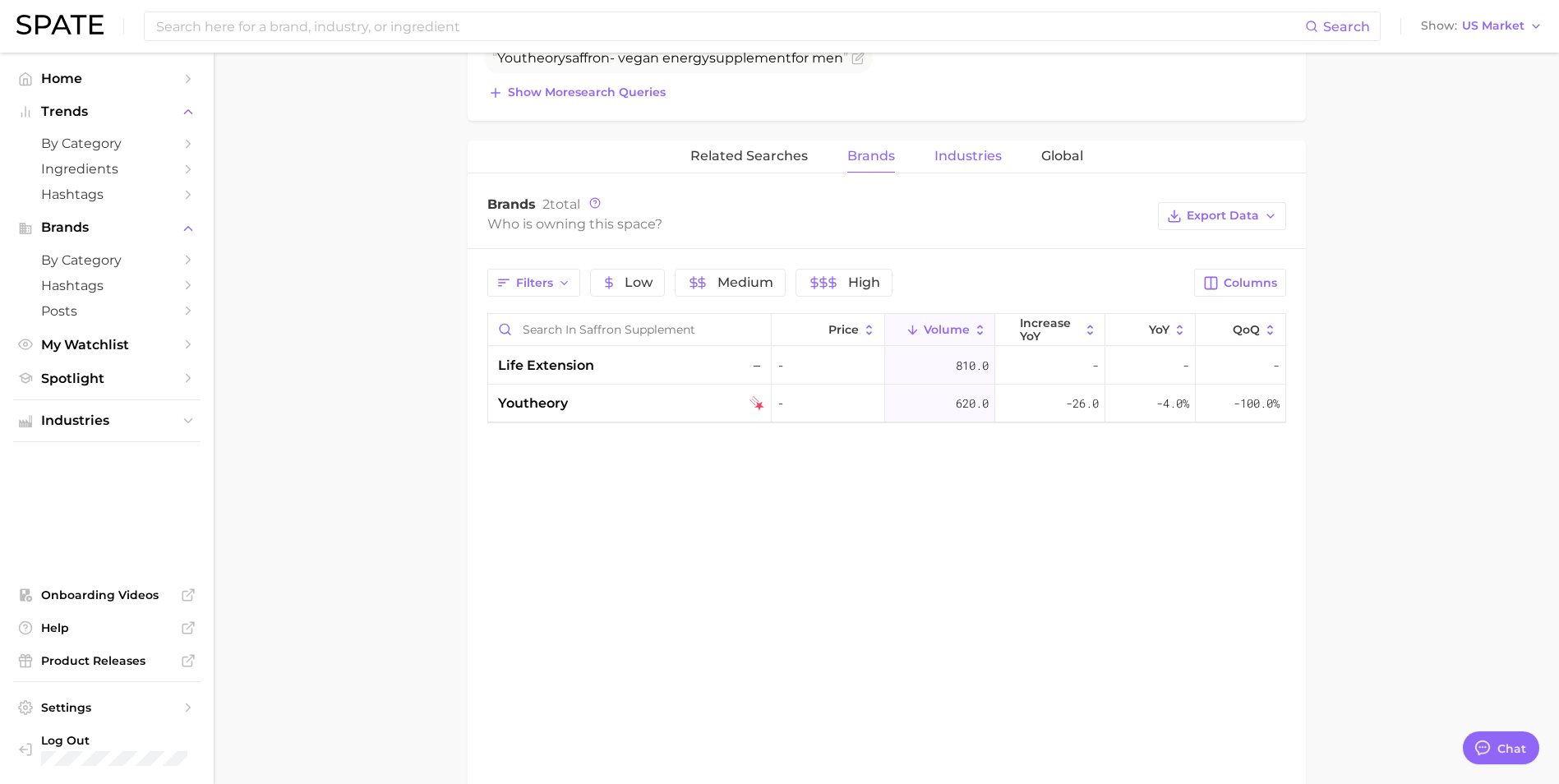
click at [961, 153] on span "Industries" at bounding box center [968, 156] width 67 height 15
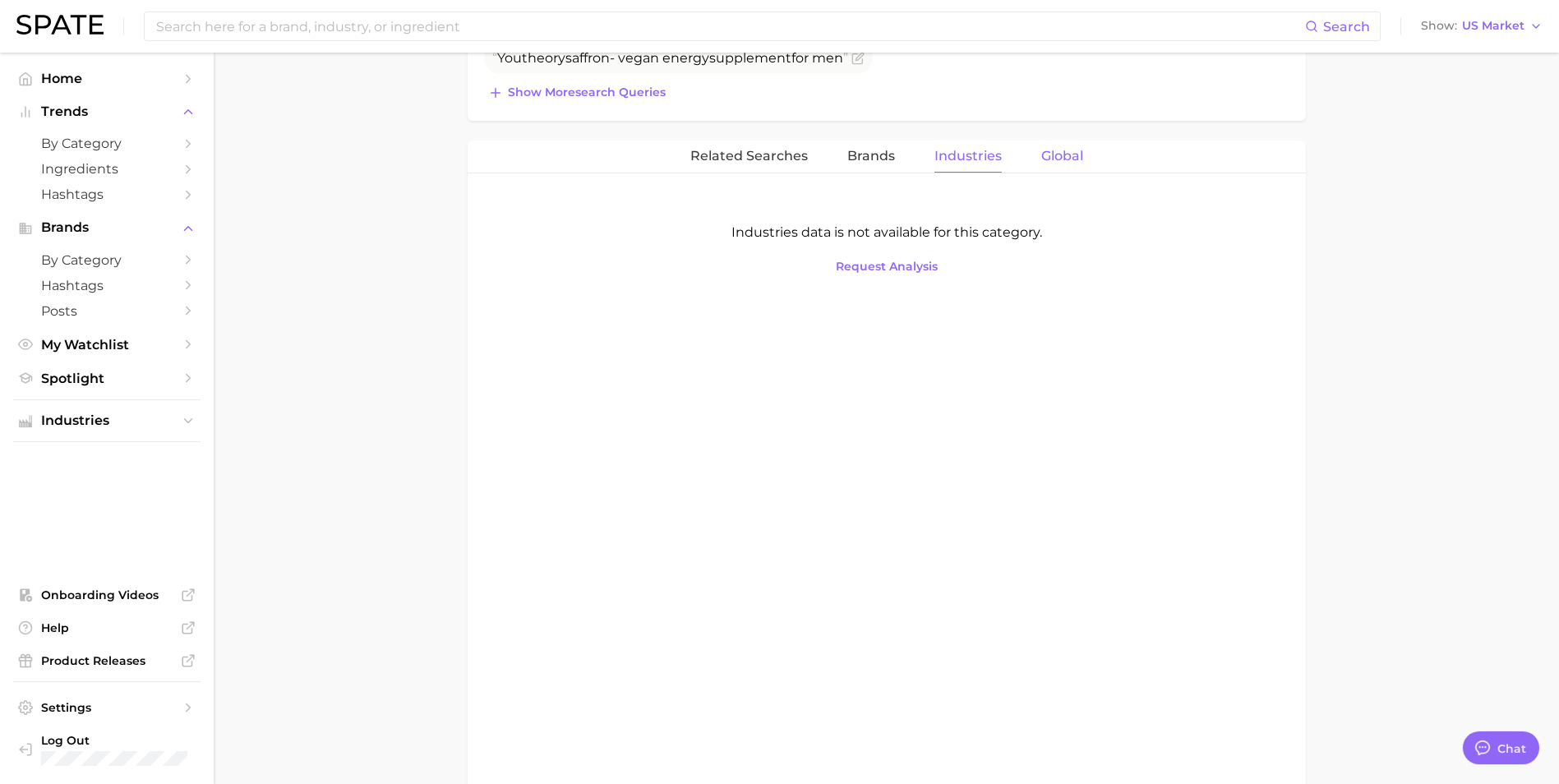
click at [1045, 151] on span "Global" at bounding box center [1062, 156] width 41 height 15
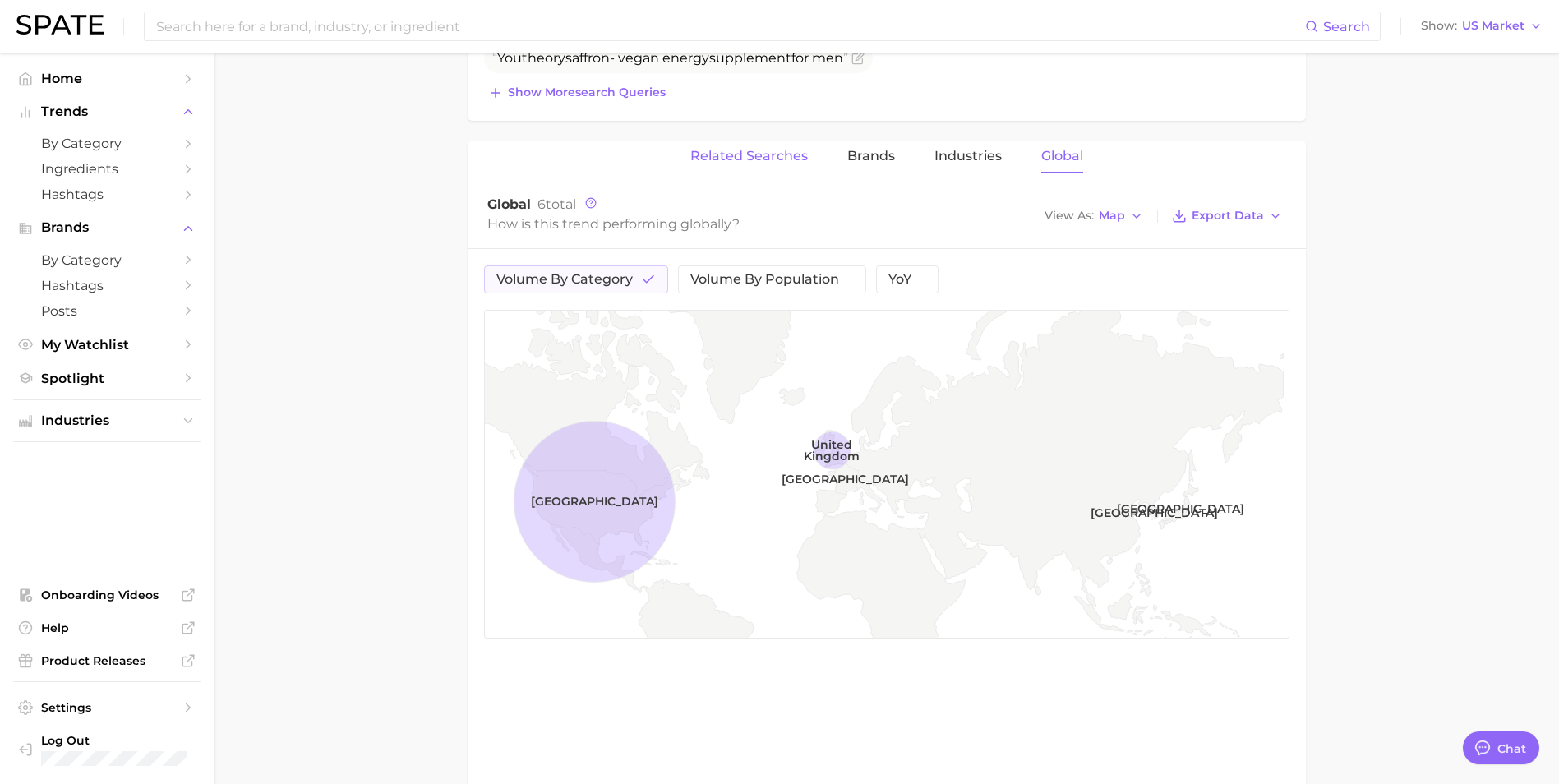
click at [755, 163] on span "Related Searches" at bounding box center [749, 156] width 117 height 15
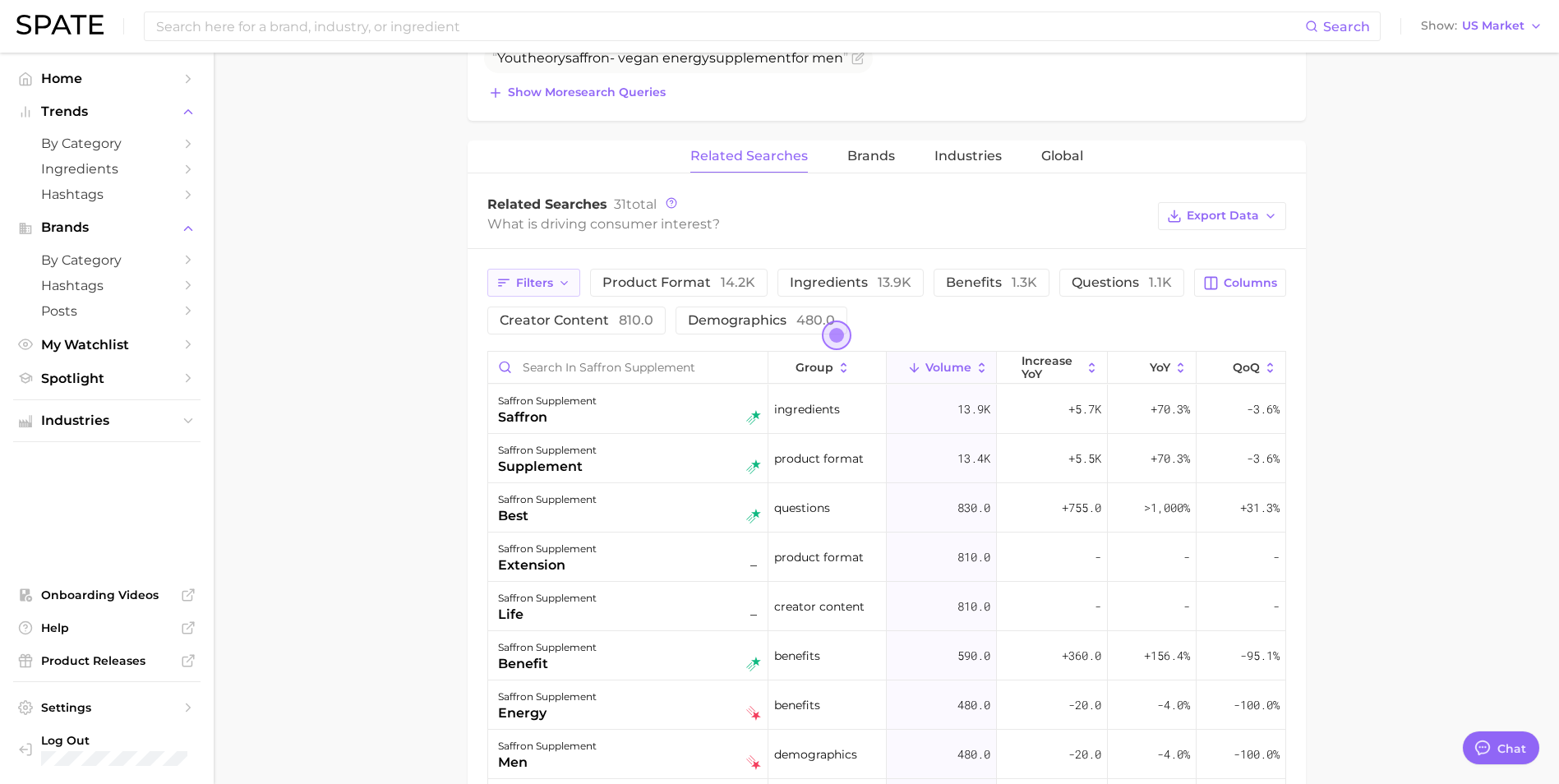
click at [536, 283] on span "Filters" at bounding box center [534, 283] width 37 height 14
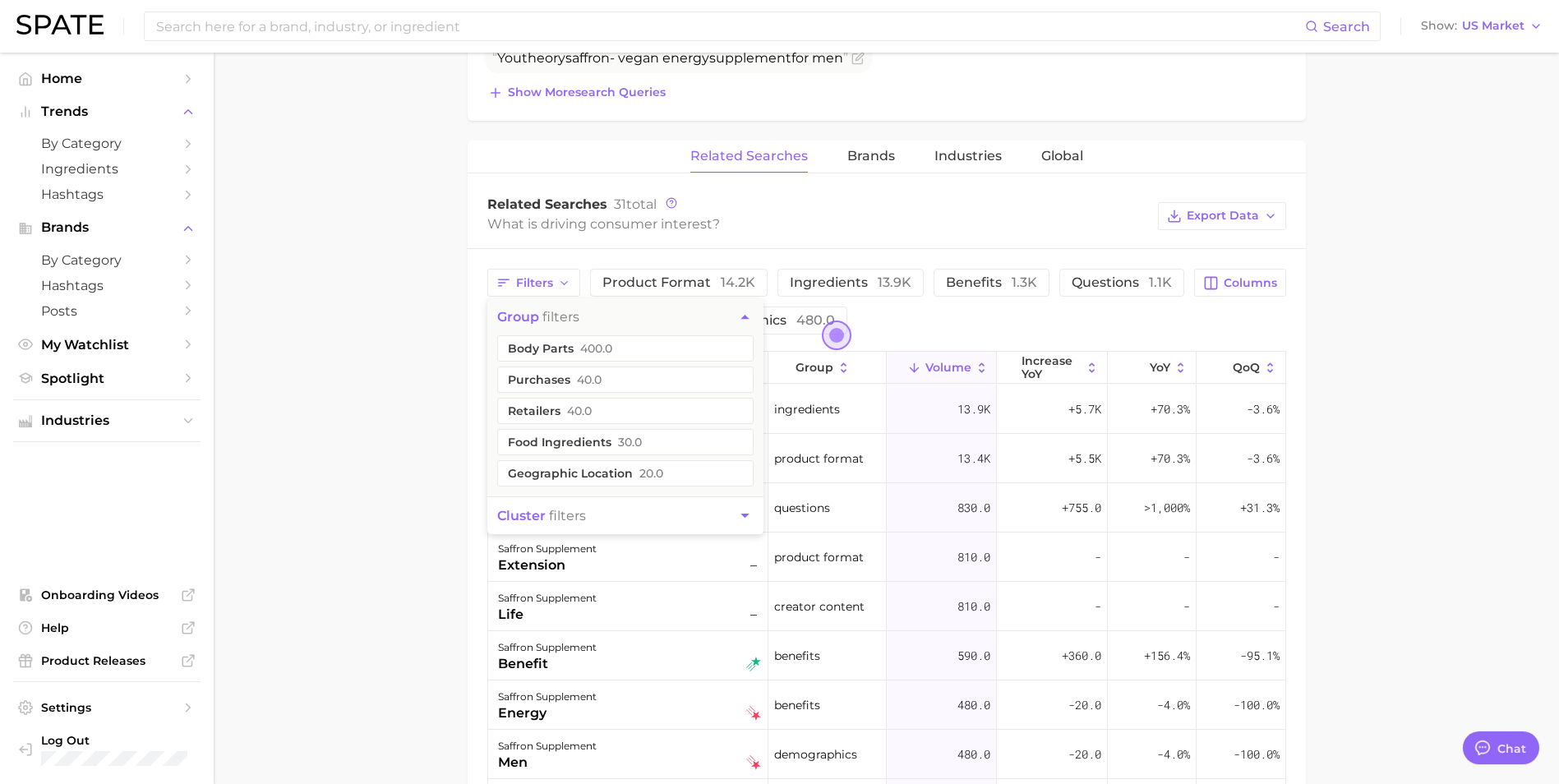
click at [445, 415] on main "1. supplements & ingestibles 2. supplements 3. plant derivatives & extracts 4. …" at bounding box center [886, 275] width 1345 height 1923
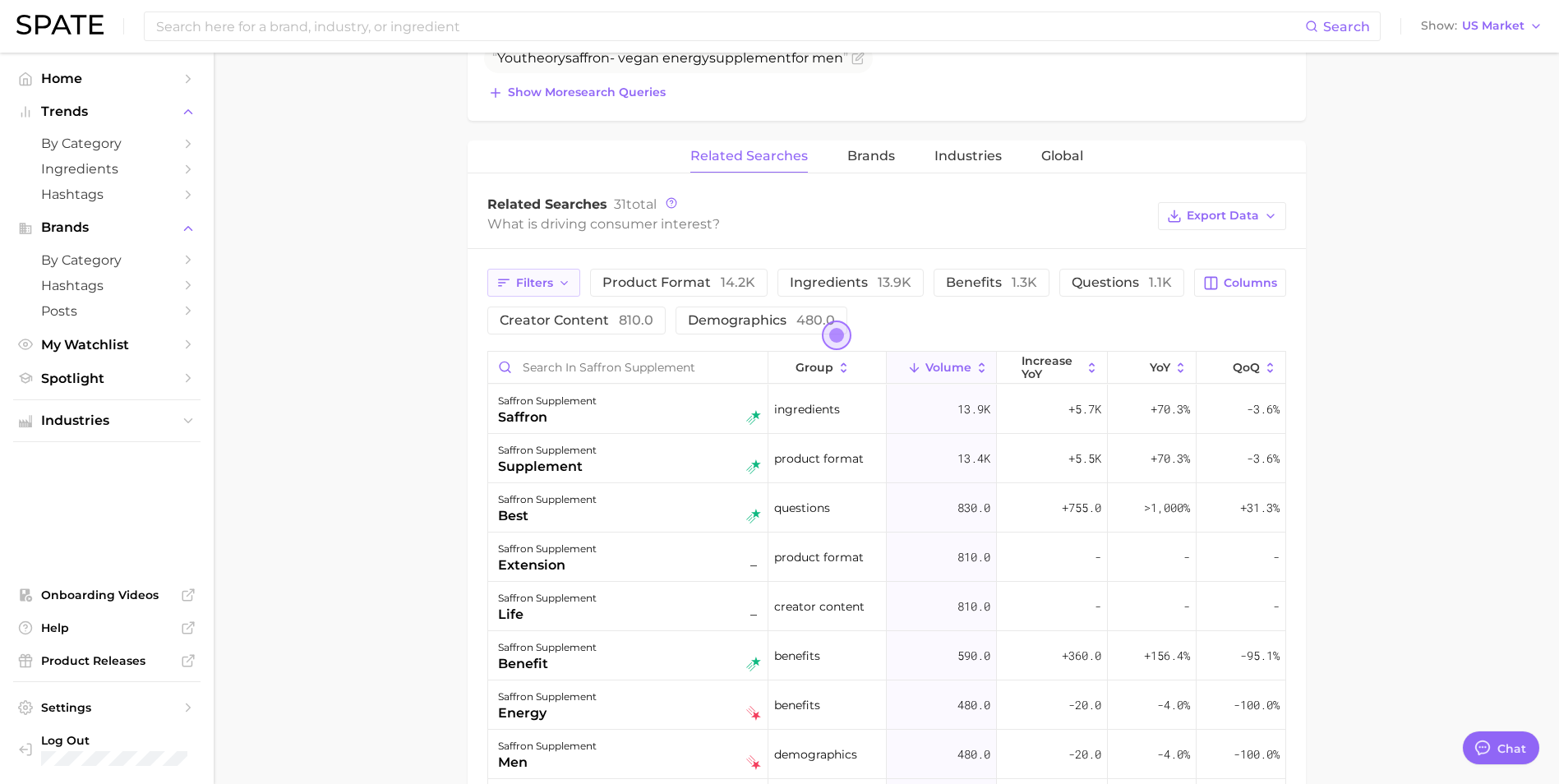
click at [563, 288] on icon "button" at bounding box center [564, 283] width 13 height 13
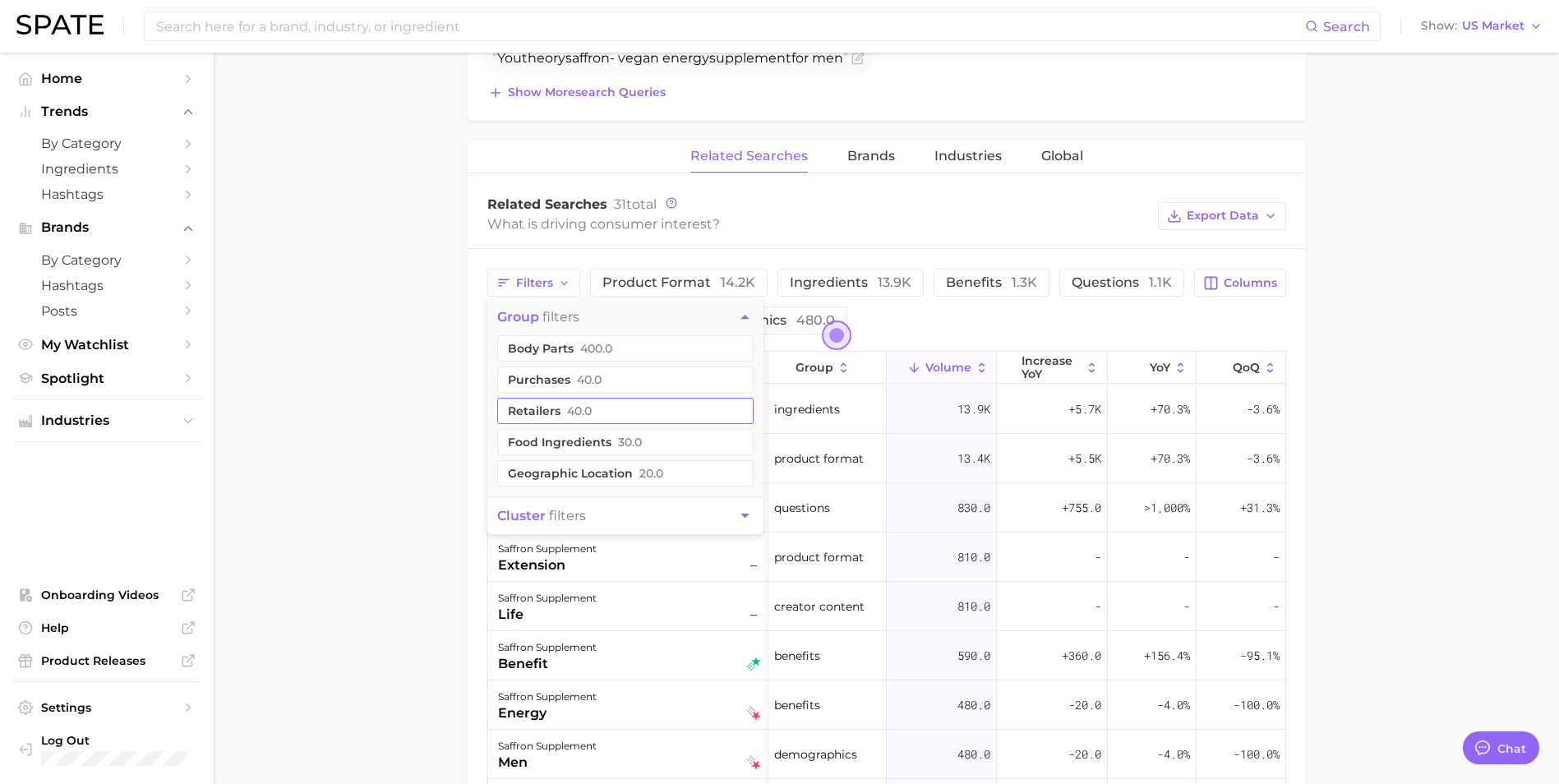
click at [570, 411] on span "40.0" at bounding box center [579, 410] width 25 height 13
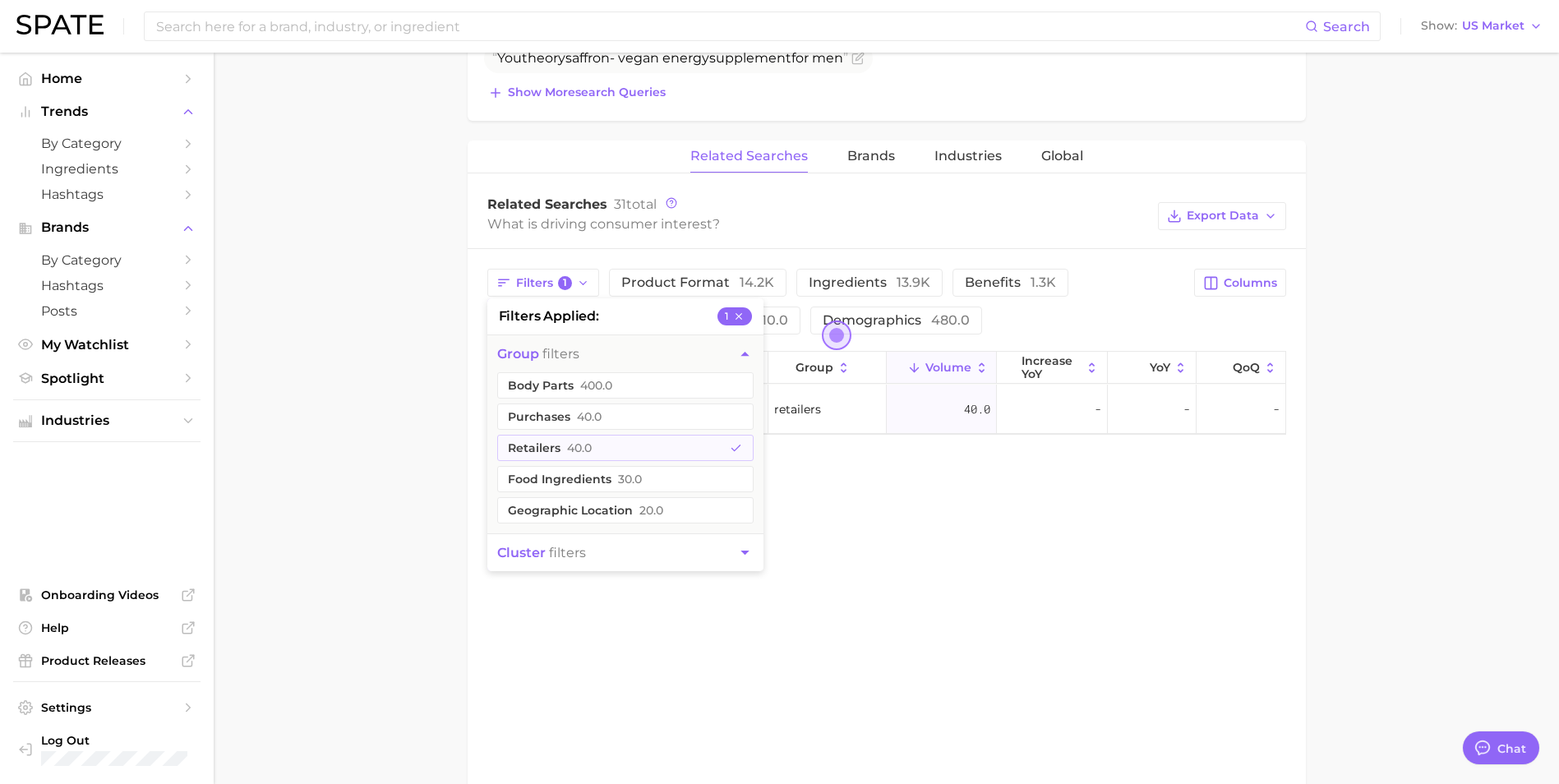
click at [429, 431] on main "1. supplements & ingestibles 2. supplements 3. plant derivatives & extracts 4. …" at bounding box center [886, 107] width 1345 height 1588
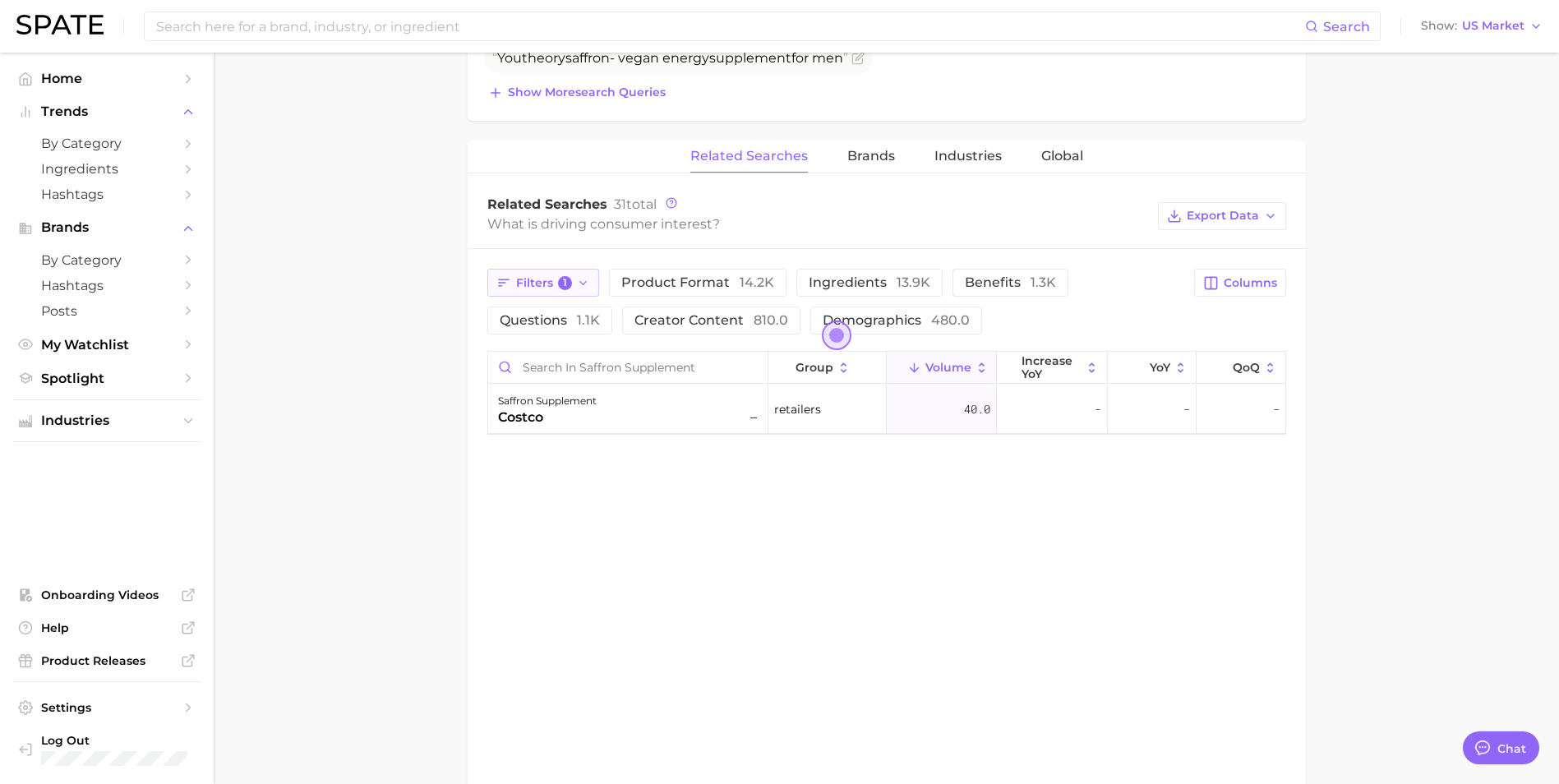
click at [560, 292] on button "Filters 1" at bounding box center [544, 282] width 112 height 28
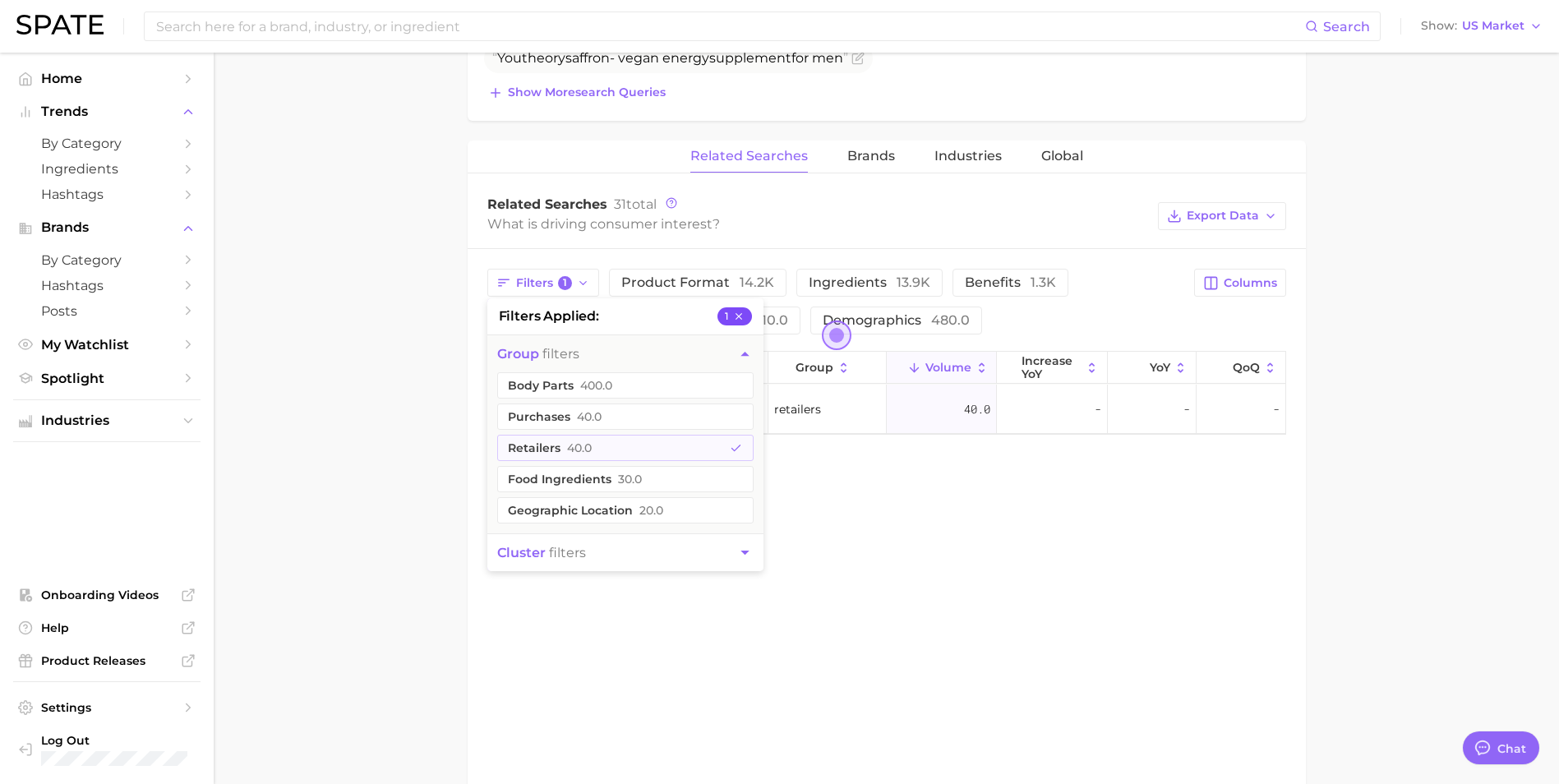
click at [738, 317] on icon "button" at bounding box center [738, 316] width 7 height 7
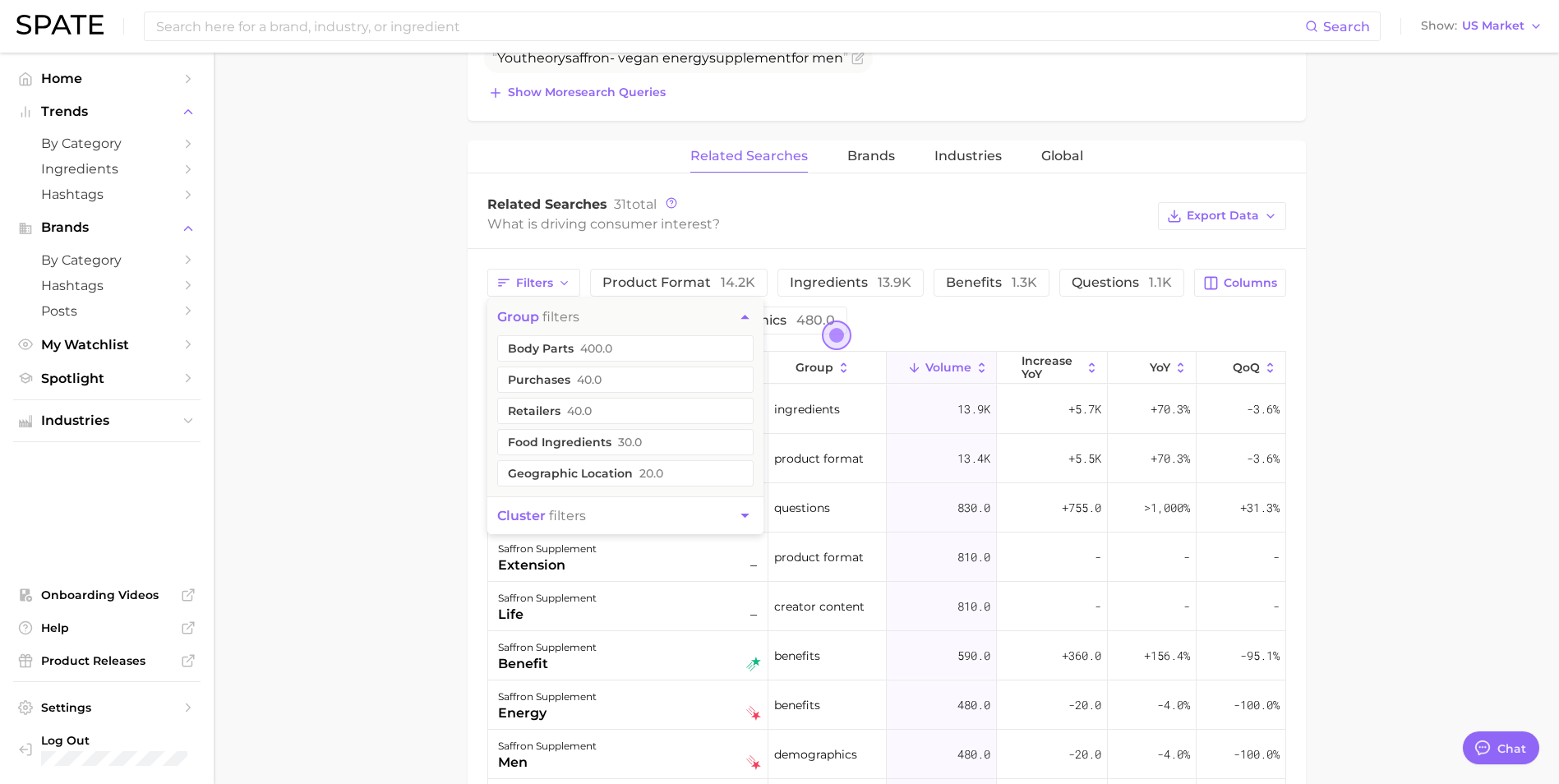
click at [390, 464] on main "1. supplements & ingestibles 2. supplements 3. plant derivatives & extracts 4. …" at bounding box center [886, 275] width 1345 height 1923
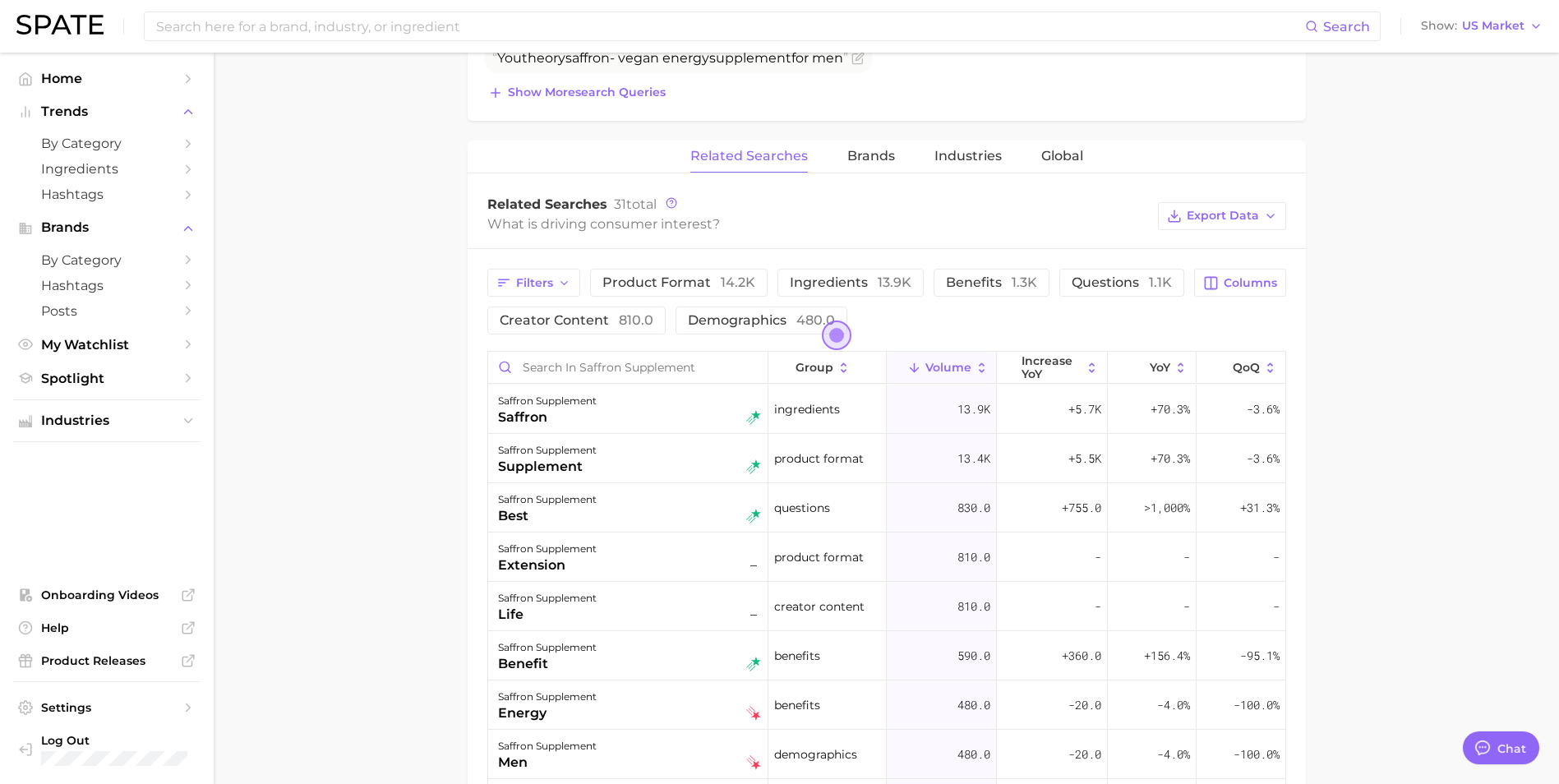
click at [1445, 353] on main "1. supplements & ingestibles 2. supplements 3. plant derivatives & extracts 4. …" at bounding box center [886, 275] width 1345 height 1923
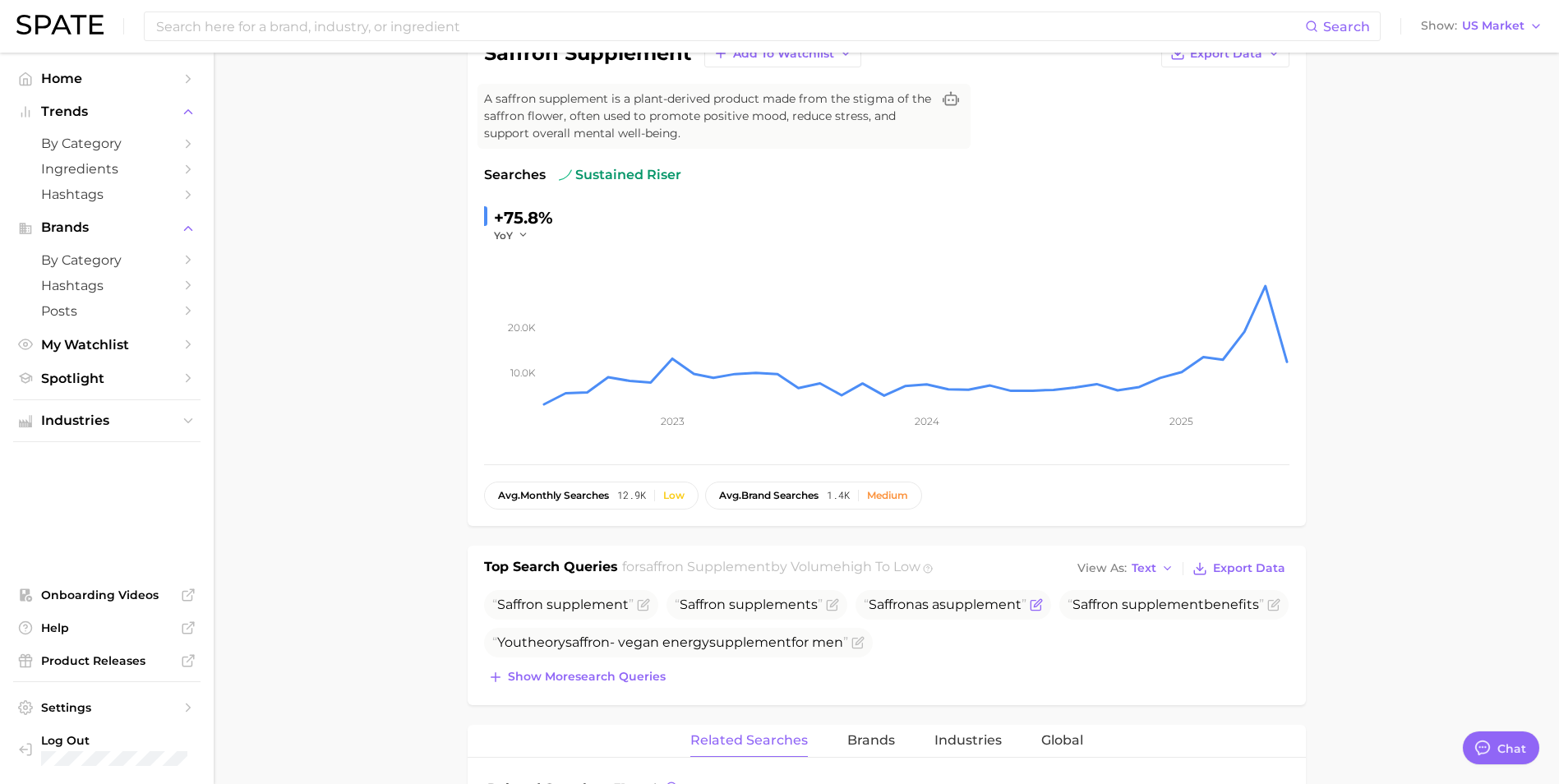
scroll to position [0, 0]
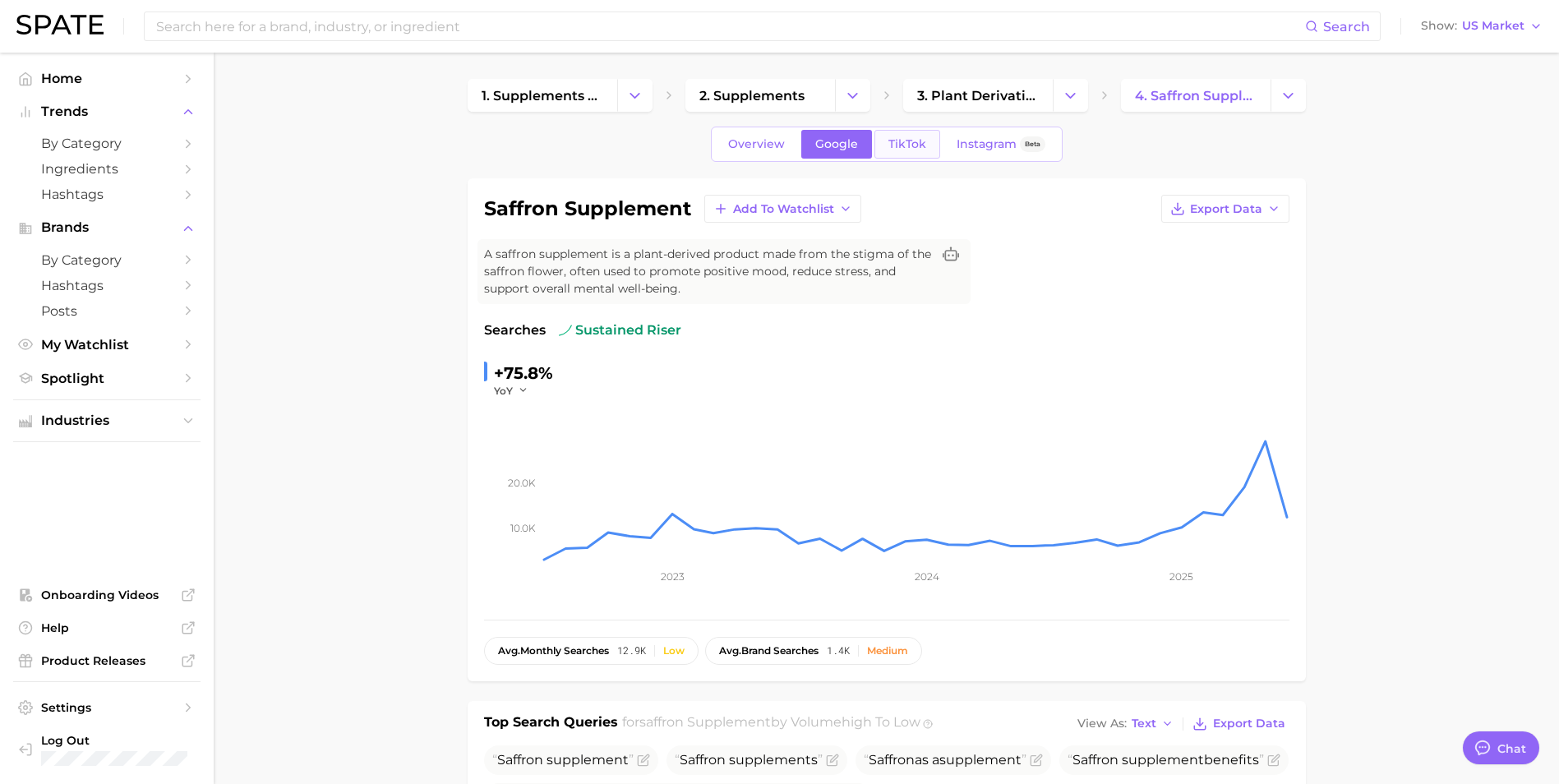
click at [904, 141] on span "TikTok" at bounding box center [907, 144] width 37 height 14
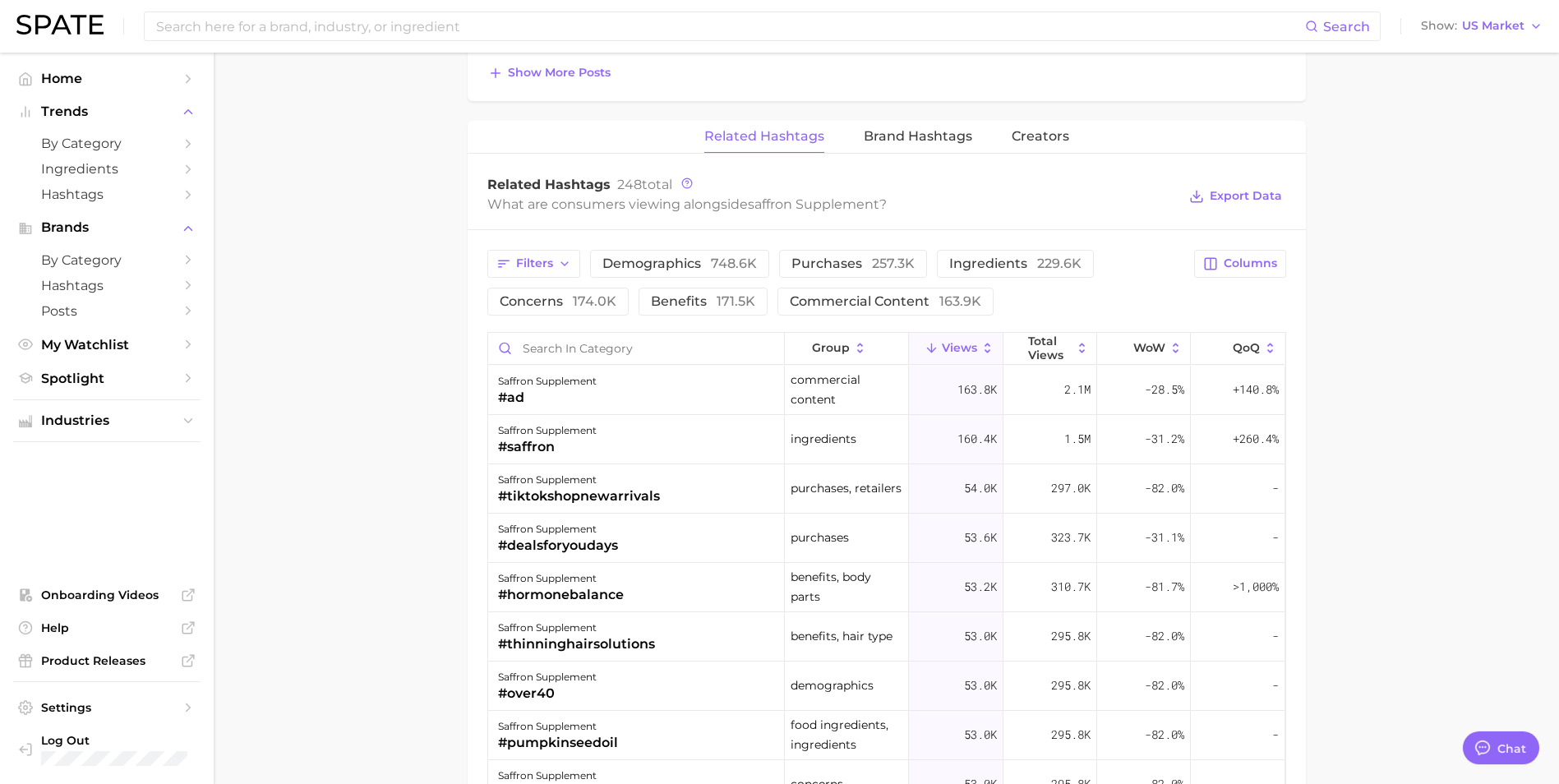
scroll to position [1232, 0]
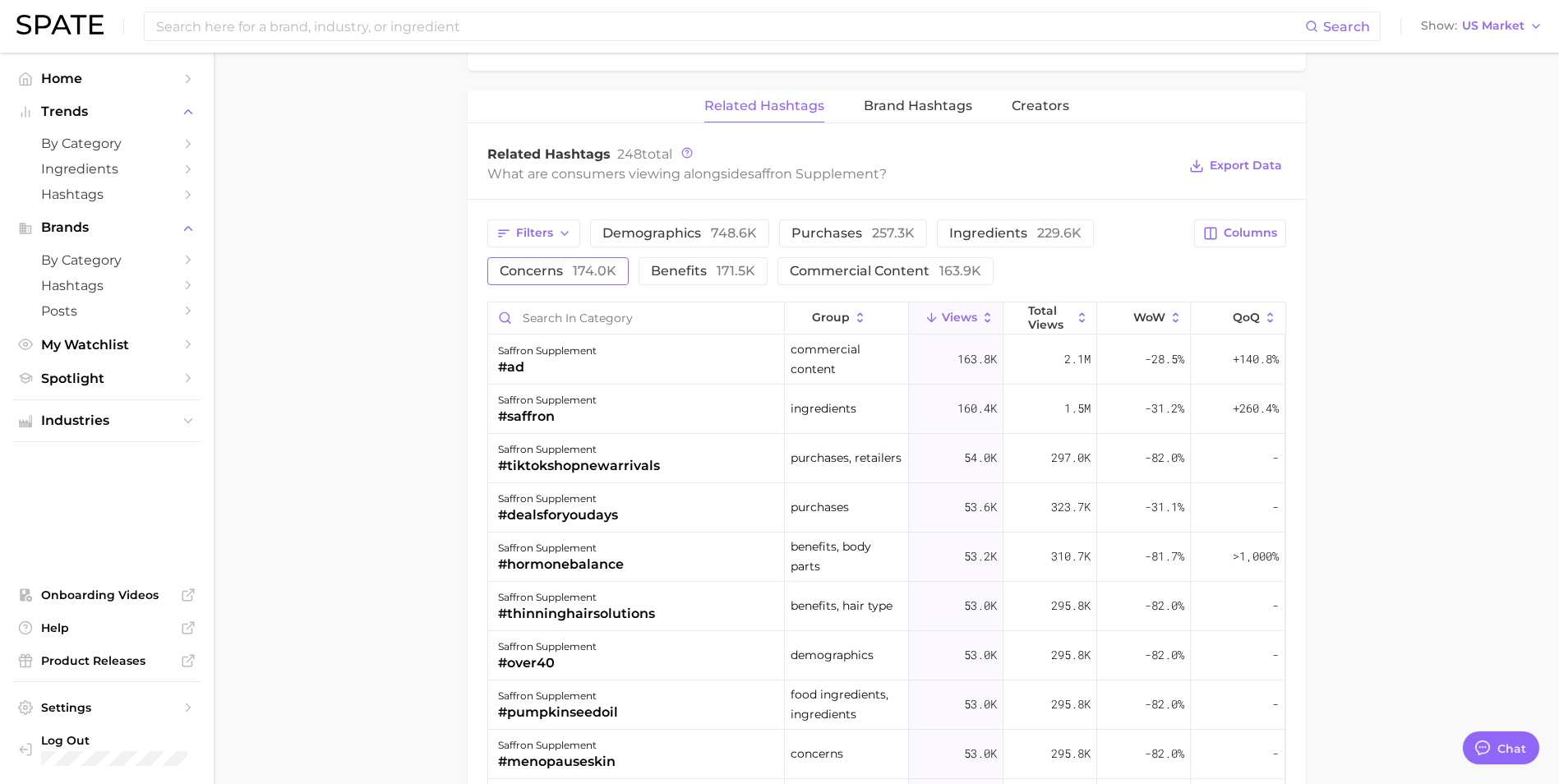
click at [578, 273] on span "174.0k" at bounding box center [595, 271] width 43 height 16
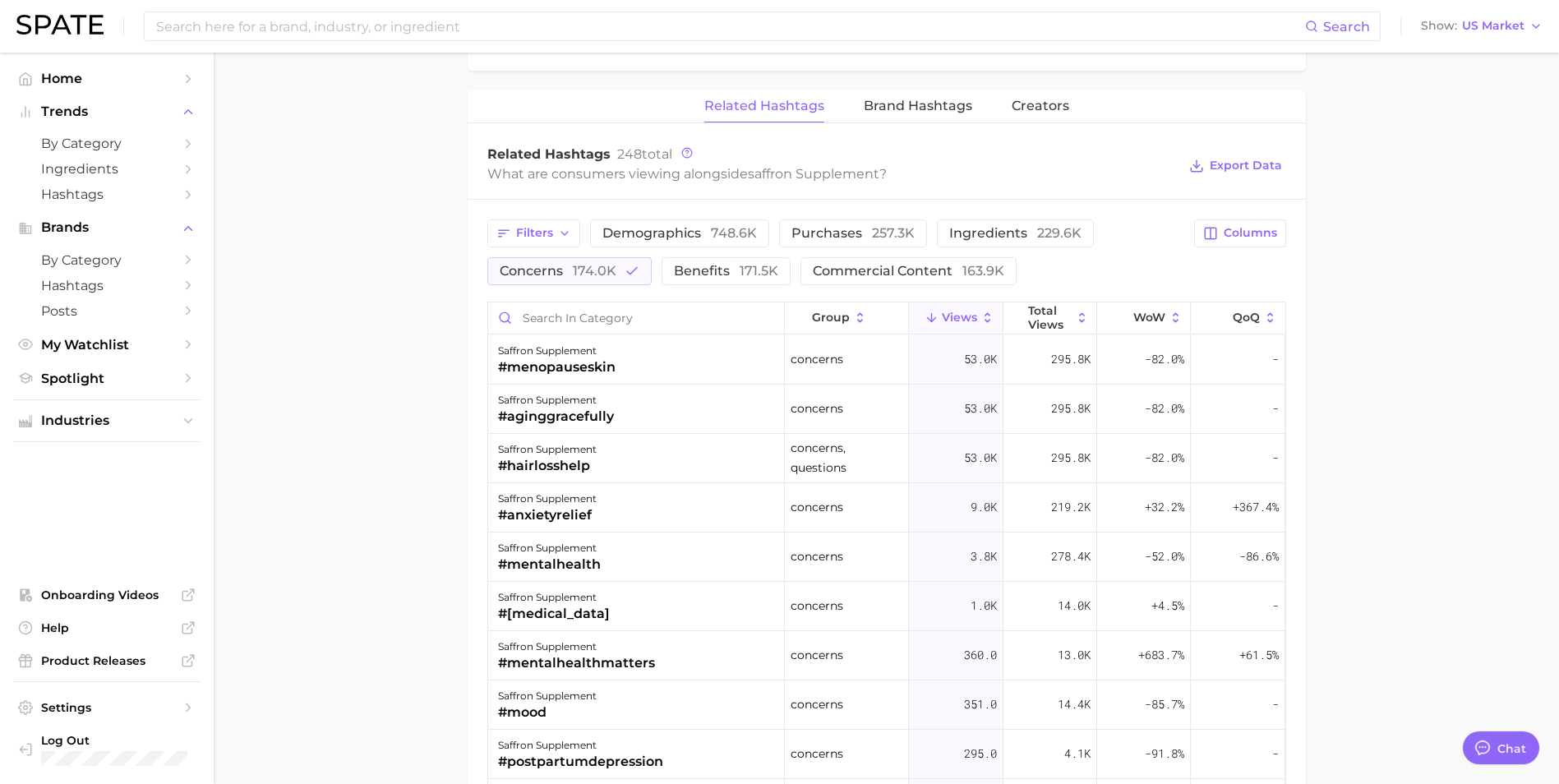
click at [383, 473] on main "1. supplements & ingestibles 2. supplements 3. plant derivatives & extracts 4. …" at bounding box center [886, 3] width 1345 height 2366
click at [410, 246] on main "1. supplements & ingestibles 2. supplements 3. plant derivatives & extracts 4. …" at bounding box center [886, 3] width 1345 height 2366
